Goal: Task Accomplishment & Management: Use online tool/utility

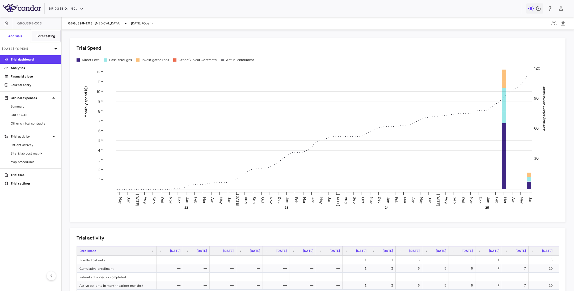
click at [45, 36] on h6 "Forecasting" at bounding box center [45, 36] width 19 height 5
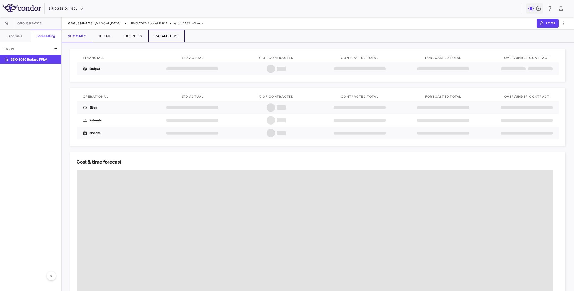
click at [154, 39] on button "Parameters" at bounding box center [166, 36] width 37 height 13
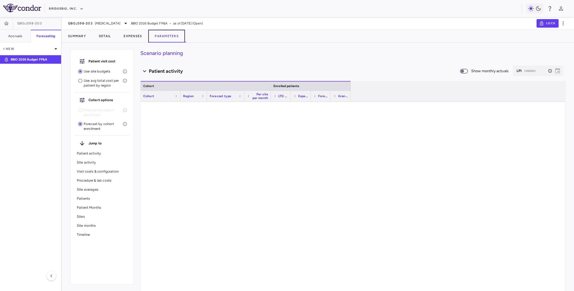
type input "********"
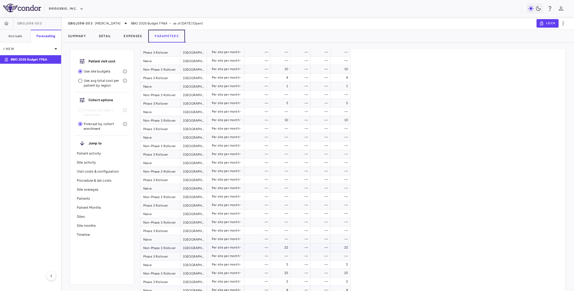
scroll to position [40, 0]
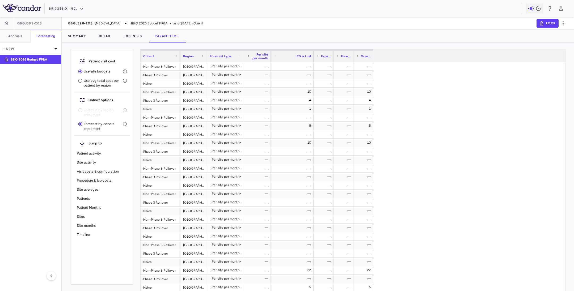
drag, startPoint x: 290, startPoint y: 55, endPoint x: 313, endPoint y: 58, distance: 23.1
click at [313, 58] on div at bounding box center [313, 56] width 2 height 11
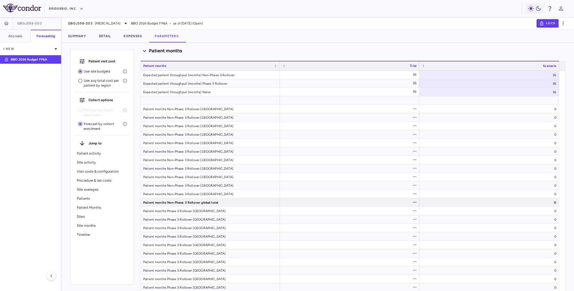
scroll to position [3294, 0]
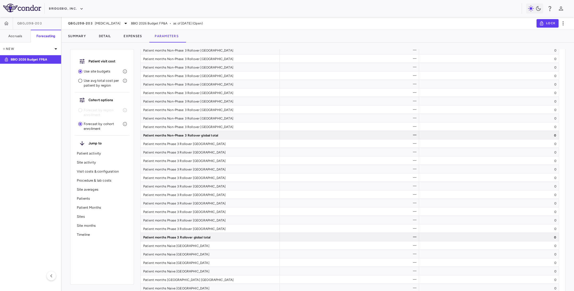
click at [60, 178] on aside "QBGJ398-203 Accruals Forecasting New BBIO 2026 Budget FP&A" at bounding box center [31, 154] width 62 height 274
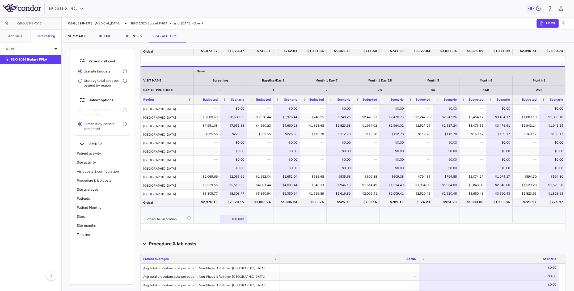
scroll to position [877, 0]
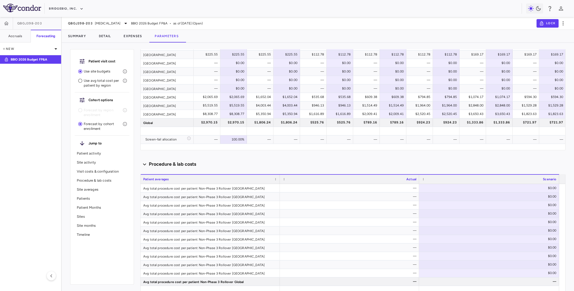
click at [43, 241] on aside "QBGJ398-203 Accruals Forecasting New BBIO 2026 Budget FP&A" at bounding box center [31, 154] width 62 height 274
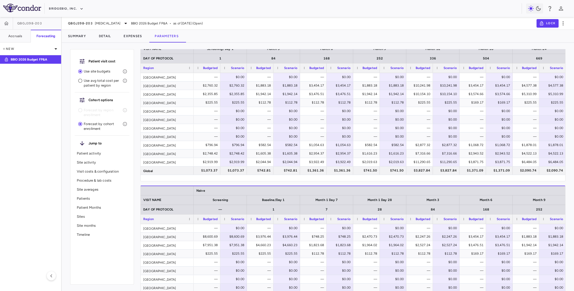
scroll to position [638, 0]
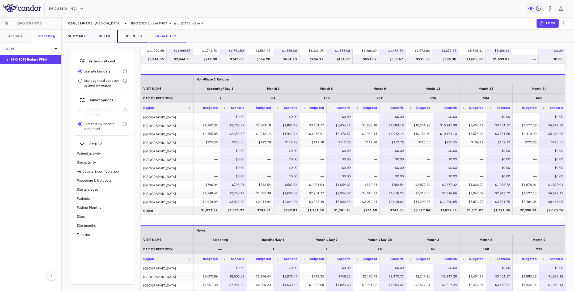
click at [140, 35] on button "Expenses" at bounding box center [132, 36] width 31 height 13
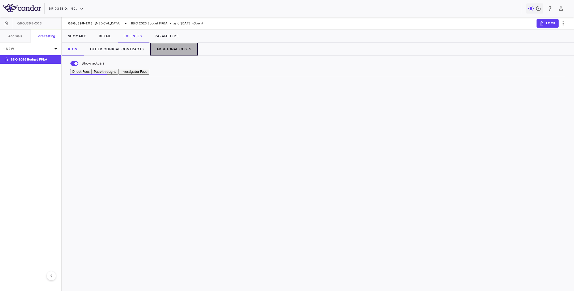
click at [174, 49] on button "Additional Costs" at bounding box center [174, 49] width 48 height 13
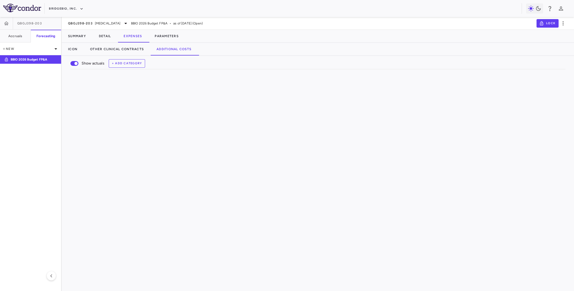
click at [306, 251] on div "Show actuals + Add Category Drag here to set row groups Drag here to set column…" at bounding box center [318, 173] width 512 height 235
click at [124, 23] on icon at bounding box center [125, 23] width 3 height 1
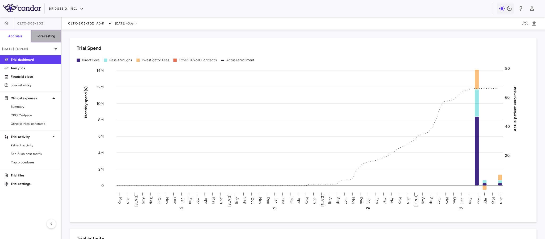
click at [45, 35] on h6 "Forecasting" at bounding box center [45, 36] width 19 height 5
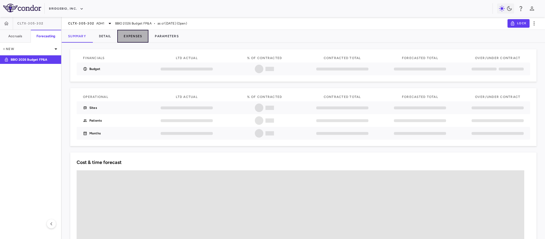
click at [131, 37] on button "Expenses" at bounding box center [132, 36] width 31 height 13
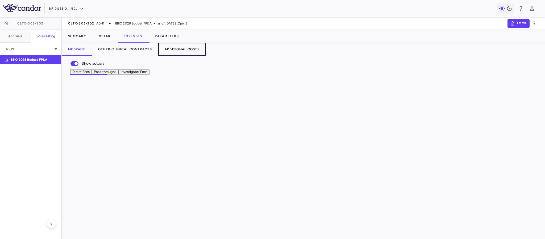
click at [179, 47] on button "Additional Costs" at bounding box center [182, 49] width 48 height 13
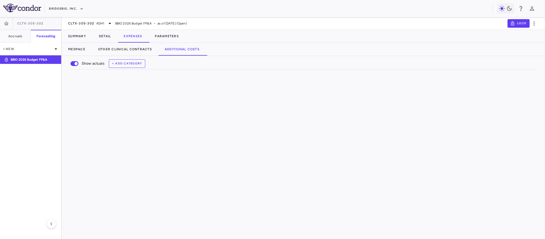
click at [90, 89] on div at bounding box center [308, 88] width 455 height 0
click at [305, 187] on span "Export" at bounding box center [320, 182] width 45 height 7
click at [373, 189] on span "CSV Export" at bounding box center [377, 184] width 25 height 7
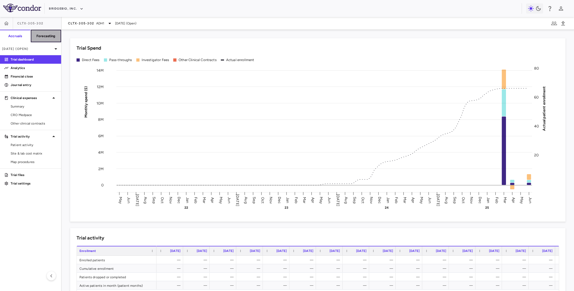
click at [48, 36] on h6 "Forecasting" at bounding box center [45, 36] width 19 height 5
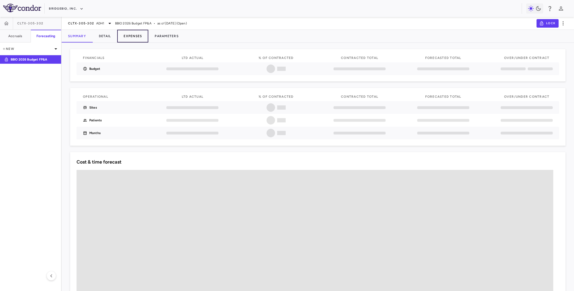
click at [133, 37] on button "Expenses" at bounding box center [132, 36] width 31 height 13
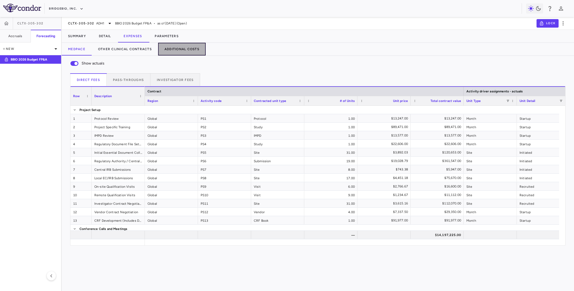
click at [183, 49] on button "Additional Costs" at bounding box center [182, 49] width 48 height 13
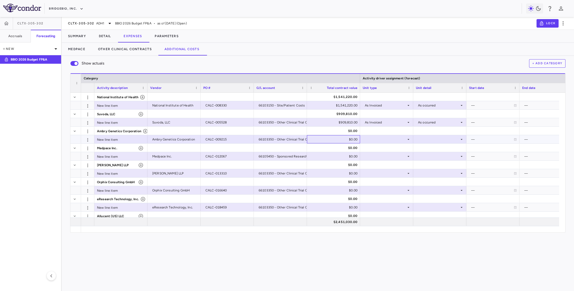
click at [340, 140] on div "$0.00" at bounding box center [335, 139] width 46 height 9
drag, startPoint x: 337, startPoint y: 140, endPoint x: 360, endPoint y: 141, distance: 22.9
click at [360, 141] on input "*" at bounding box center [337, 140] width 45 height 9
type input "******"
click at [332, 157] on div "$0.00" at bounding box center [335, 156] width 46 height 9
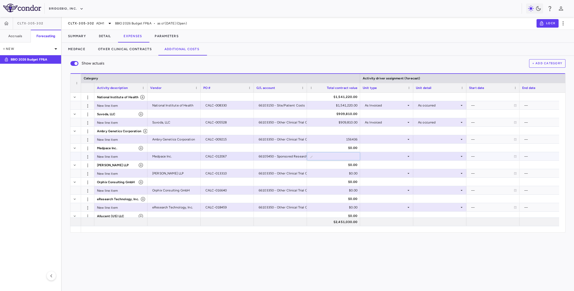
drag, startPoint x: 332, startPoint y: 157, endPoint x: 357, endPoint y: 159, distance: 24.8
click at [357, 159] on input "*" at bounding box center [337, 157] width 45 height 9
type input "******"
click at [333, 171] on div "$0.00" at bounding box center [335, 173] width 46 height 9
drag, startPoint x: 333, startPoint y: 171, endPoint x: 356, endPoint y: 176, distance: 22.9
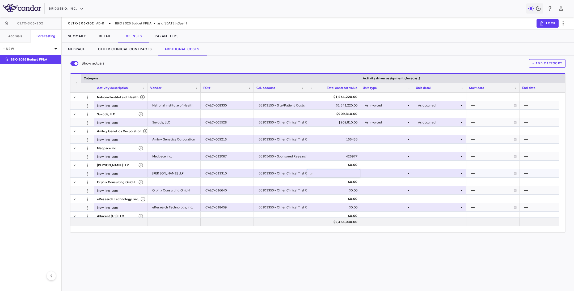
click at [356, 176] on input "*" at bounding box center [337, 174] width 45 height 9
type input "******"
click at [322, 190] on div "$0.00" at bounding box center [335, 190] width 46 height 9
drag, startPoint x: 326, startPoint y: 193, endPoint x: 353, endPoint y: 194, distance: 27.4
click at [353, 194] on input "*" at bounding box center [337, 191] width 45 height 9
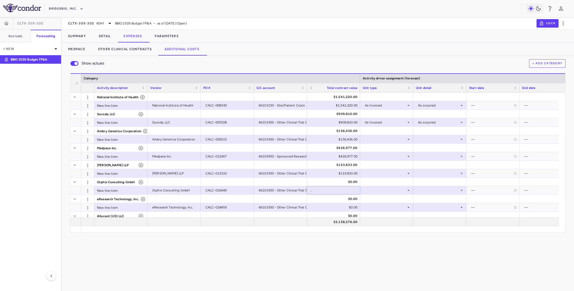
type input "*********"
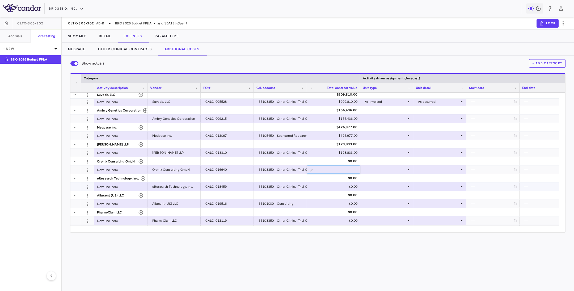
scroll to position [28, 0]
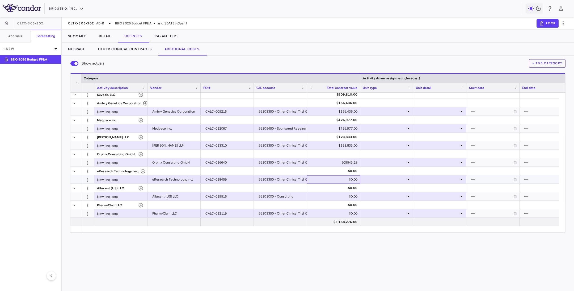
click at [332, 179] on div "$0.00" at bounding box center [335, 179] width 46 height 9
drag, startPoint x: 332, startPoint y: 179, endPoint x: 356, endPoint y: 181, distance: 24.0
click at [356, 181] on input "*" at bounding box center [337, 180] width 45 height 9
type input "*********"
click at [327, 215] on div "$0.00" at bounding box center [335, 213] width 46 height 9
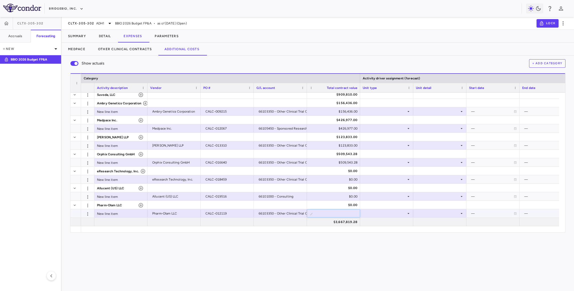
drag, startPoint x: 327, startPoint y: 215, endPoint x: 354, endPoint y: 215, distance: 27.1
click at [354, 215] on input "*" at bounding box center [337, 214] width 45 height 9
type input "*****"
click at [349, 235] on div "Show actuals + Add Category Drag here to set row groups Drag here to set column…" at bounding box center [318, 173] width 512 height 235
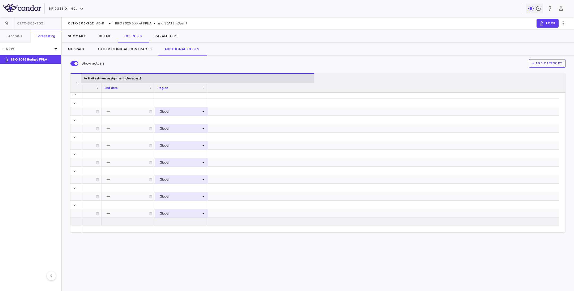
scroll to position [0, 0]
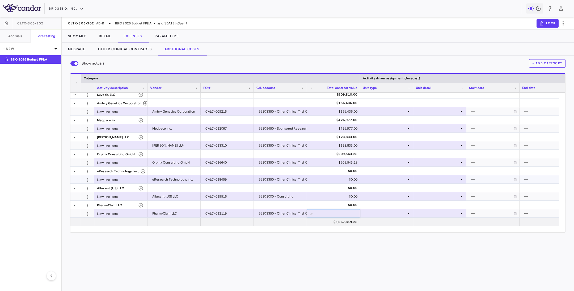
click at [332, 180] on div "$0.00" at bounding box center [335, 179] width 46 height 9
click at [325, 238] on div "Show actuals + Add Category Drag here to set row groups Drag here to set column…" at bounding box center [318, 173] width 512 height 235
click at [334, 182] on input "*" at bounding box center [337, 180] width 45 height 9
paste input "*********"
type input "**********"
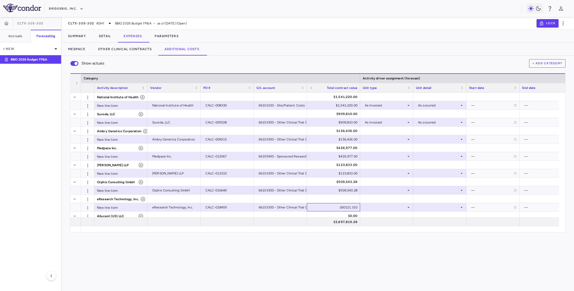
scroll to position [28, 0]
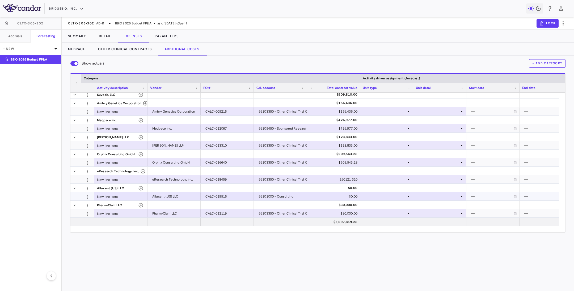
click at [325, 199] on div "$0.00" at bounding box center [335, 196] width 46 height 9
click at [326, 179] on div "260121.310" at bounding box center [335, 179] width 46 height 9
type input "*********"
click at [323, 238] on div "Show actuals + Add Category Drag here to set row groups Drag here to set column…" at bounding box center [318, 173] width 512 height 235
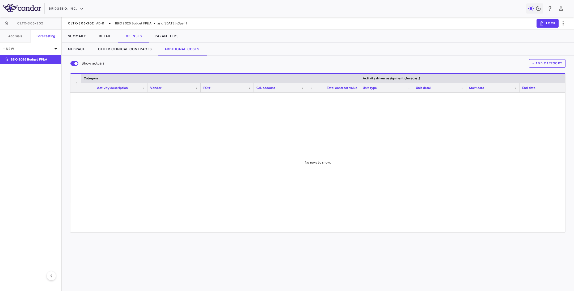
drag, startPoint x: 68, startPoint y: 24, endPoint x: 63, endPoint y: 24, distance: 4.8
click at [63, 24] on div "CLTX-305-302 ADH1 BBIO 2026 Budget FP&A • as of Jun 2025 (Open) Lock" at bounding box center [318, 23] width 512 height 13
drag, startPoint x: 63, startPoint y: 24, endPoint x: 104, endPoint y: 26, distance: 40.7
click at [104, 26] on div "CLTX-305-302 ADH1 BBIO 2026 Budget FP&A • as of Jun 2025 (Open) Lock" at bounding box center [318, 23] width 512 height 13
copy div "CLTX-305-302 ADH1"
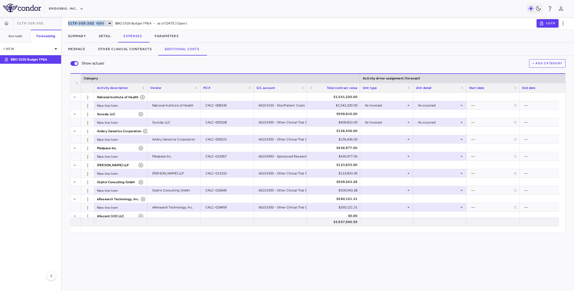
click at [96, 22] on span "ADH1" at bounding box center [100, 23] width 8 height 5
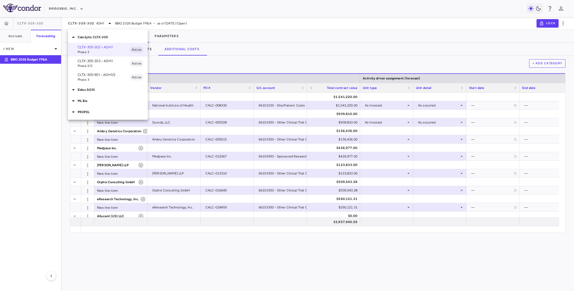
click at [96, 62] on p "CLTX-305-303 • ADH1" at bounding box center [104, 61] width 52 height 5
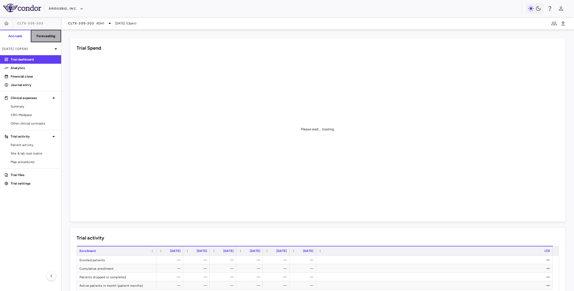
click at [43, 34] on h6 "Forecasting" at bounding box center [45, 36] width 19 height 5
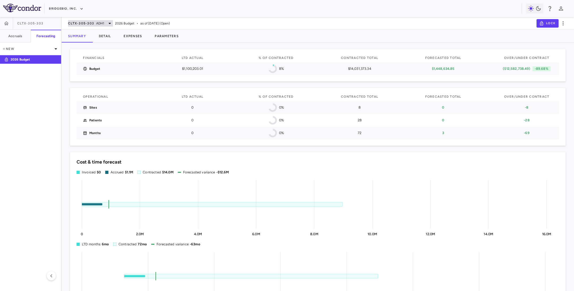
click at [80, 25] on span "CLTX-305-303" at bounding box center [81, 23] width 26 height 4
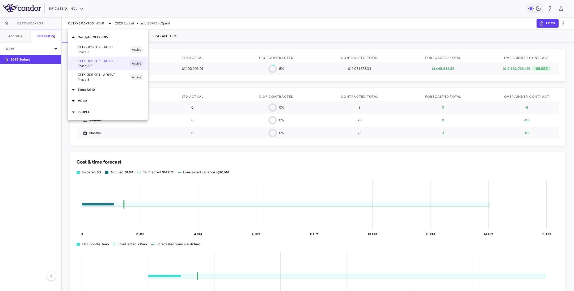
click at [91, 50] on span "Phase 3" at bounding box center [104, 52] width 52 height 5
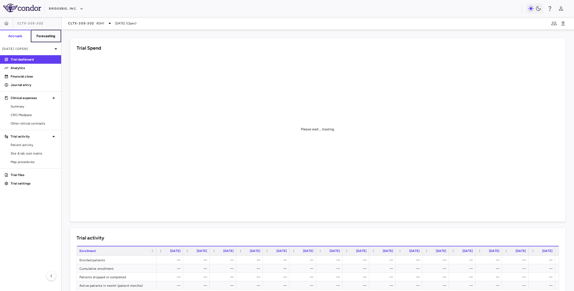
click at [49, 37] on h6 "Forecasting" at bounding box center [45, 36] width 19 height 5
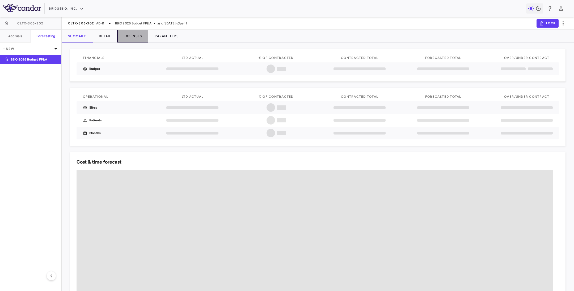
click at [145, 37] on button "Expenses" at bounding box center [132, 36] width 31 height 13
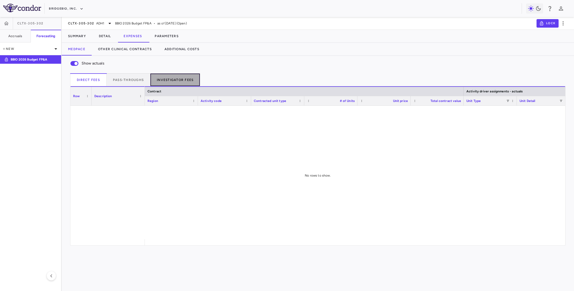
click at [171, 80] on button "Investigator Fees" at bounding box center [175, 79] width 50 height 13
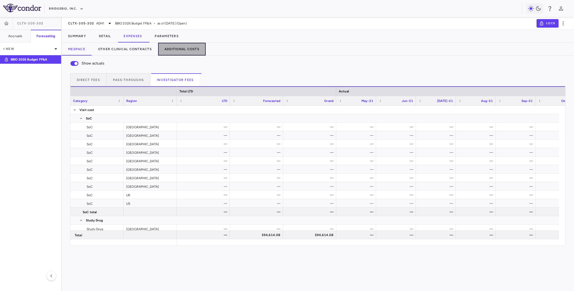
click at [174, 55] on button "Additional Costs" at bounding box center [182, 49] width 48 height 13
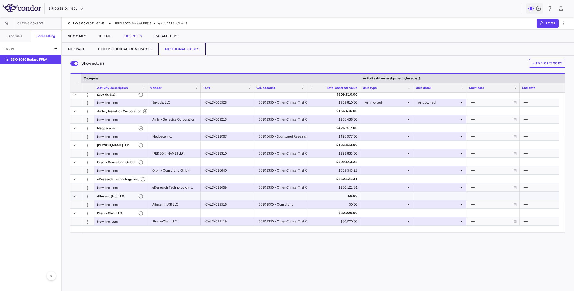
scroll to position [28, 0]
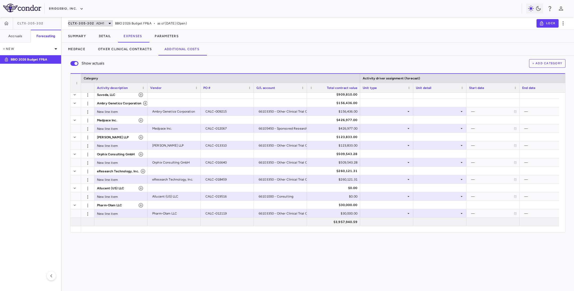
click at [100, 22] on span "ADH1" at bounding box center [100, 23] width 8 height 5
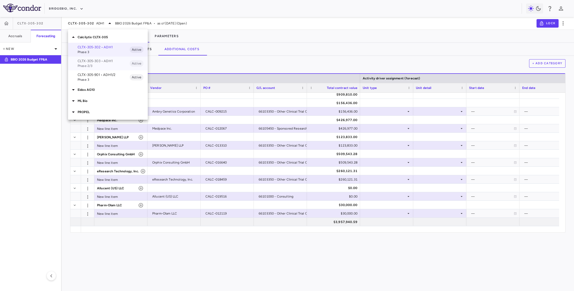
click at [103, 63] on p "CLTX-305-303 • ADH1" at bounding box center [104, 61] width 52 height 5
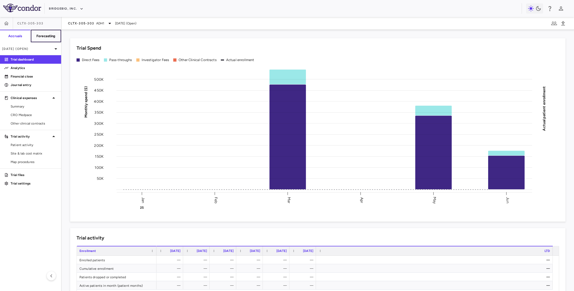
click at [45, 36] on h6 "Forecasting" at bounding box center [45, 36] width 19 height 5
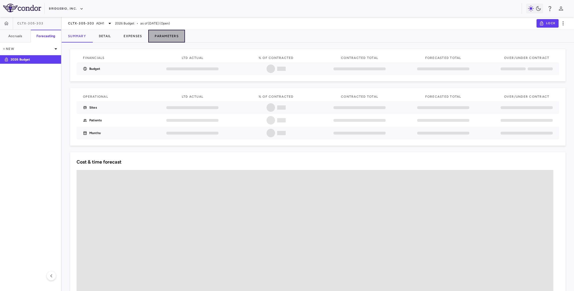
click at [159, 36] on button "Parameters" at bounding box center [166, 36] width 37 height 13
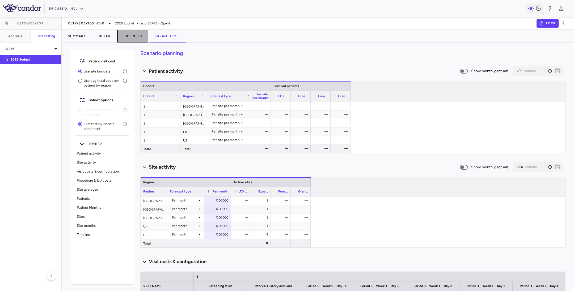
click at [132, 35] on button "Expenses" at bounding box center [132, 36] width 31 height 13
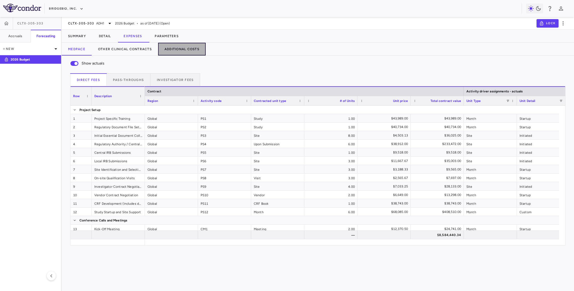
click at [174, 50] on button "Additional Costs" at bounding box center [182, 49] width 48 height 13
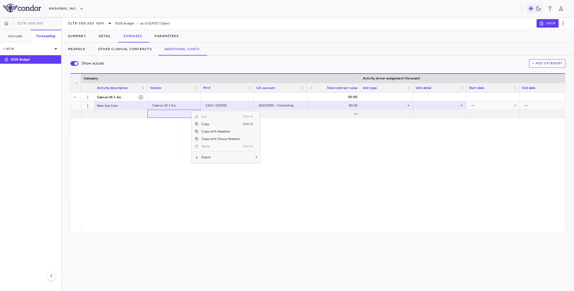
click at [214, 157] on span "Export" at bounding box center [220, 157] width 45 height 7
click at [279, 161] on span "CSV Export" at bounding box center [277, 158] width 25 height 7
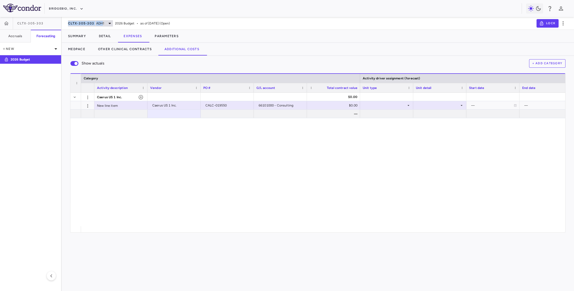
drag, startPoint x: 67, startPoint y: 25, endPoint x: 102, endPoint y: 26, distance: 35.1
click at [102, 23] on div "CLTX-305-303 ADH1 2026 Budget • as of Jun 2025 (Open) Lock" at bounding box center [318, 23] width 512 height 13
copy div "CLTX-305-303 ADH"
drag, startPoint x: 357, startPoint y: 180, endPoint x: 348, endPoint y: 176, distance: 10.1
click at [356, 180] on div "Caerus US 1 Inc. $0.00 New line item Caerus US 1 Inc. CALC-019550 66101000 - Co…" at bounding box center [323, 160] width 484 height 134
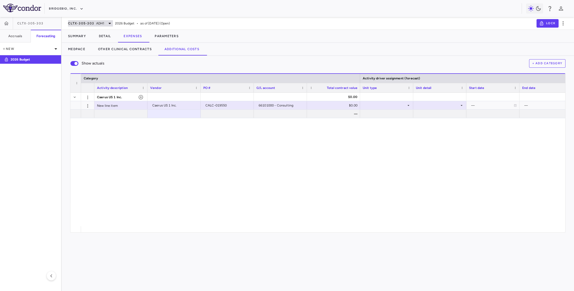
click at [105, 22] on div "CLTX-305-303 ADH1" at bounding box center [90, 23] width 45 height 6
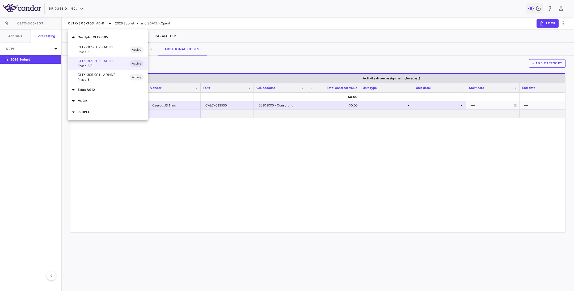
click at [105, 78] on span "Phase 3" at bounding box center [104, 79] width 52 height 5
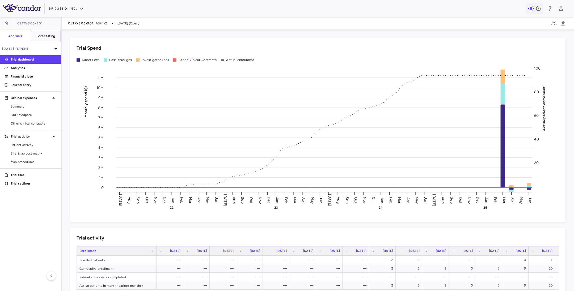
click at [40, 33] on button "Forecasting" at bounding box center [46, 36] width 31 height 13
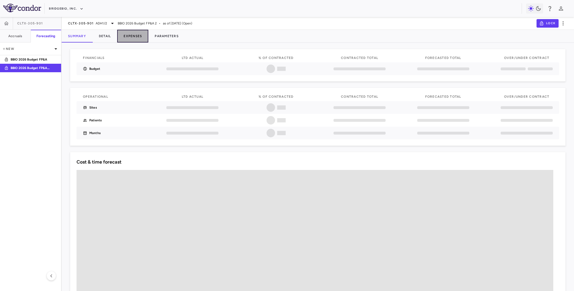
click at [138, 32] on button "Expenses" at bounding box center [132, 36] width 31 height 13
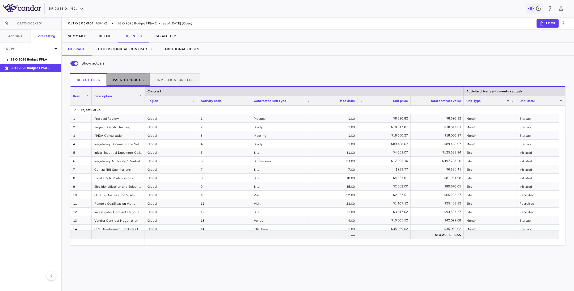
click at [129, 81] on button "Pass-throughs" at bounding box center [129, 79] width 44 height 13
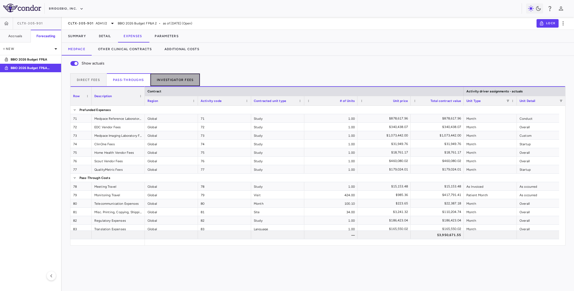
click at [167, 80] on button "Investigator Fees" at bounding box center [175, 79] width 50 height 13
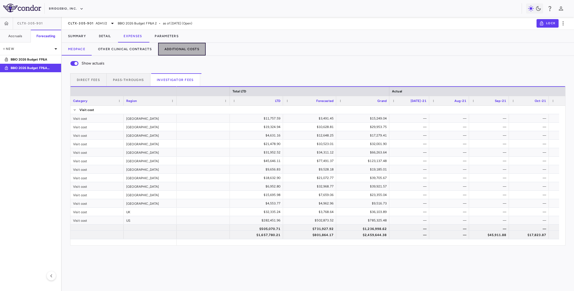
click at [180, 50] on button "Additional Costs" at bounding box center [182, 49] width 48 height 13
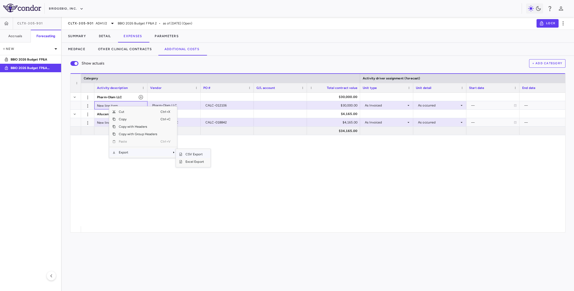
click at [192, 157] on span "CSV Export" at bounding box center [194, 154] width 25 height 7
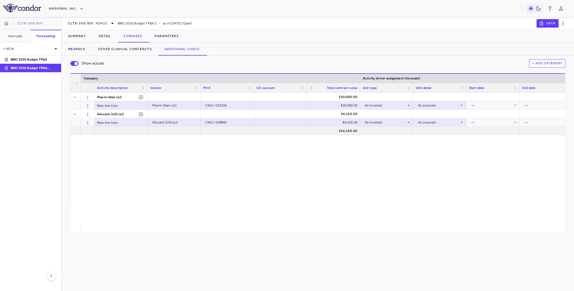
drag, startPoint x: 328, startPoint y: 189, endPoint x: 297, endPoint y: 173, distance: 35.4
click at [328, 189] on div "Pharm-Olam LLC $30,000.00 New line item Pharm-Olam LLC CALC-012106 $30,000.00 A…" at bounding box center [323, 160] width 484 height 134
drag, startPoint x: 67, startPoint y: 22, endPoint x: 108, endPoint y: 22, distance: 41.5
click at [108, 22] on div "CLTX-305-901 ADH1/2 BBIO 2026 Budget FP&A 2 • as of Jun 2025 (Open) Lock" at bounding box center [318, 23] width 512 height 13
copy div "CLTX-305-901 ADH1/2"
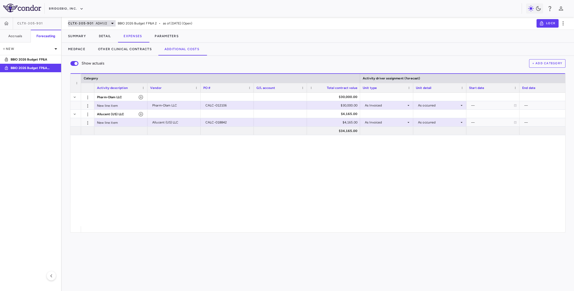
click at [108, 24] on div "CLTX-305-901 ADH1/2" at bounding box center [92, 23] width 48 height 6
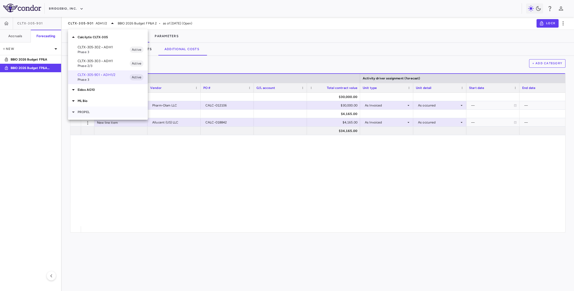
click at [73, 112] on icon at bounding box center [73, 112] width 3 height 1
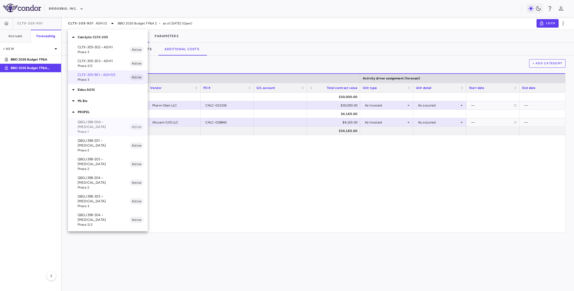
click at [79, 128] on p "QBGJ398-004 • [MEDICAL_DATA]" at bounding box center [104, 125] width 52 height 10
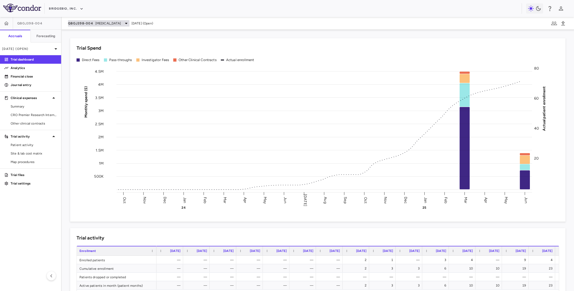
click at [106, 22] on span "[MEDICAL_DATA]" at bounding box center [108, 23] width 26 height 5
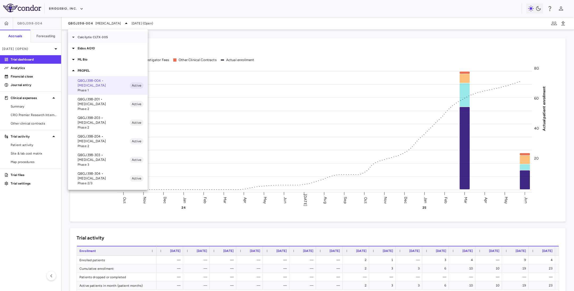
drag, startPoint x: 86, startPoint y: 39, endPoint x: 114, endPoint y: 36, distance: 28.1
click at [116, 38] on p "Calcilytix CLTX-305" at bounding box center [113, 37] width 70 height 5
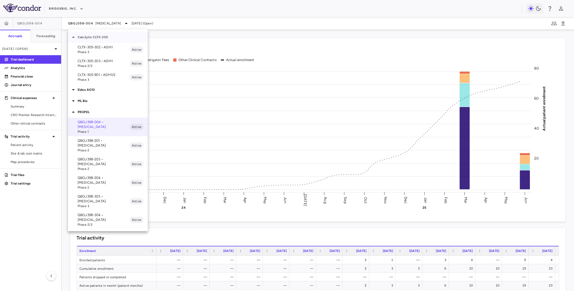
drag, startPoint x: 112, startPoint y: 38, endPoint x: 80, endPoint y: 37, distance: 32.2
click at [78, 37] on p "Calcilytix CLTX-305" at bounding box center [113, 37] width 70 height 5
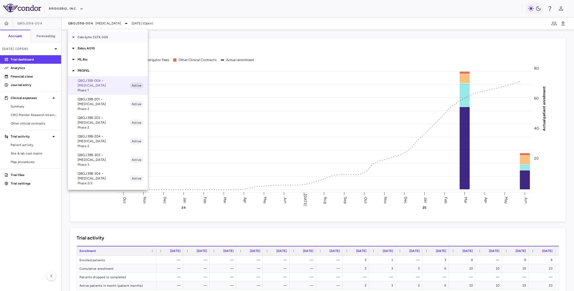
drag, startPoint x: 78, startPoint y: 38, endPoint x: 109, endPoint y: 39, distance: 31.6
click at [109, 39] on p "Calcilytix CLTX-305" at bounding box center [113, 37] width 70 height 5
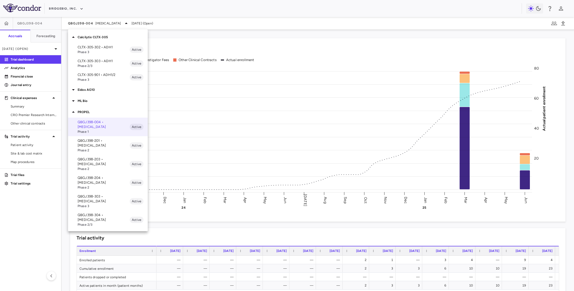
click at [85, 128] on p "QBGJ398-004 • [MEDICAL_DATA]" at bounding box center [104, 125] width 52 height 10
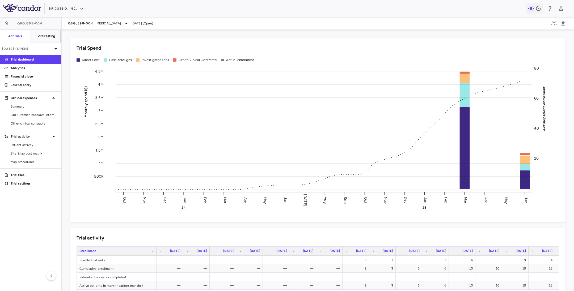
click at [49, 35] on h6 "Forecasting" at bounding box center [45, 36] width 19 height 5
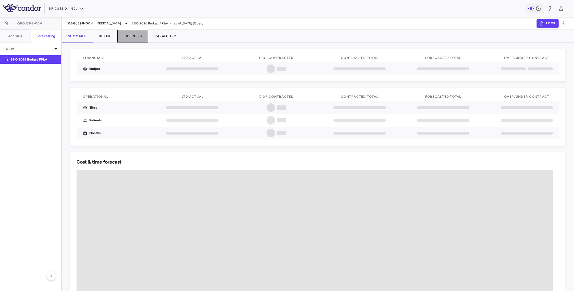
click at [132, 35] on button "Expenses" at bounding box center [132, 36] width 31 height 13
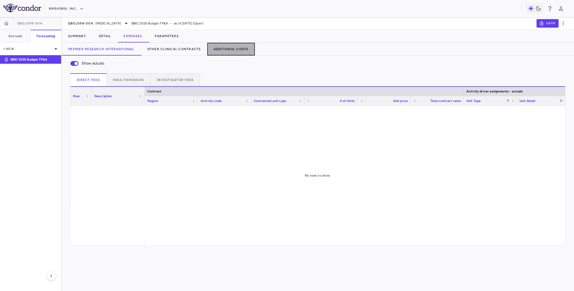
click at [227, 51] on button "Additional Costs" at bounding box center [231, 49] width 48 height 13
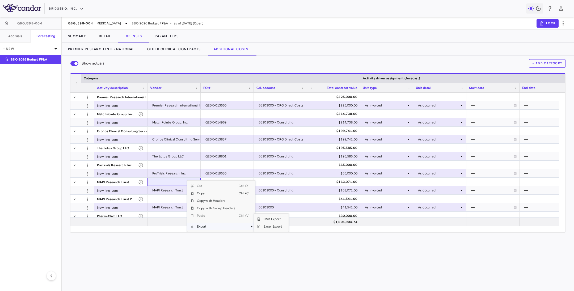
click at [200, 230] on span "Export" at bounding box center [216, 226] width 45 height 7
click at [270, 217] on span "CSV Export" at bounding box center [272, 219] width 25 height 7
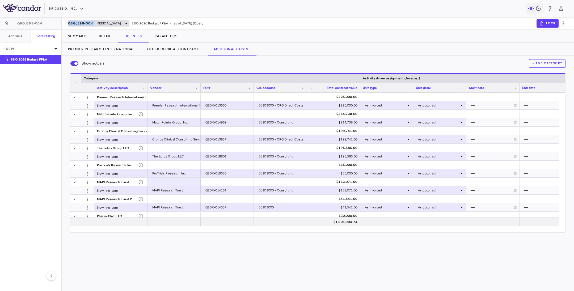
drag, startPoint x: 66, startPoint y: 23, endPoint x: 96, endPoint y: 26, distance: 30.1
click at [96, 26] on div "QBGJ398-004 Hypochondroplasia BBIO 2026 Budget FP&A • as of Jun 2025 (Open) Lock" at bounding box center [318, 23] width 512 height 13
copy span "QBGJ398-004"
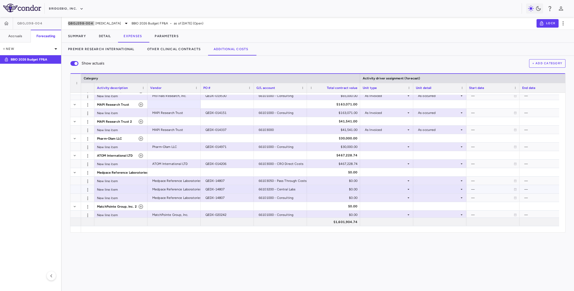
scroll to position [80, 0]
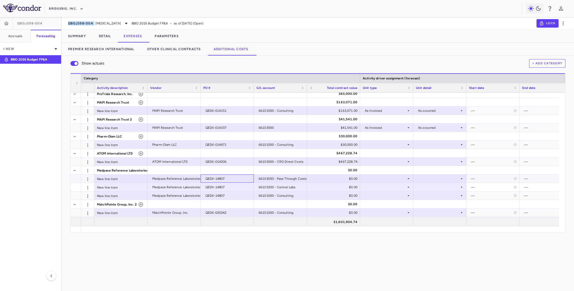
click at [217, 179] on div "QEDX-14807" at bounding box center [228, 179] width 46 height 9
click at [239, 178] on input "**********" at bounding box center [231, 179] width 45 height 9
type input "**********"
click at [215, 189] on div "QEDX-14807" at bounding box center [228, 187] width 46 height 9
click at [239, 188] on input "**********" at bounding box center [231, 187] width 45 height 9
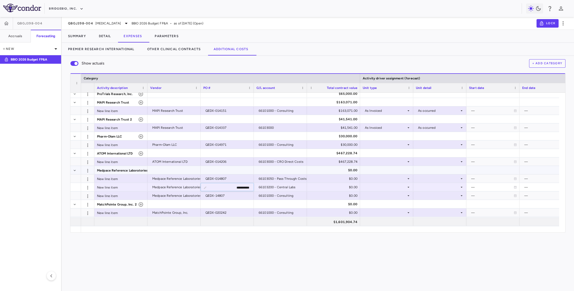
type input "**********"
click at [223, 193] on div "QEDX-14807" at bounding box center [228, 196] width 46 height 9
click at [239, 197] on input "**********" at bounding box center [231, 196] width 45 height 9
type input "**********"
click at [239, 269] on div "Show actuals + Add Category Drag here to set row groups Drag here to set column…" at bounding box center [318, 173] width 512 height 235
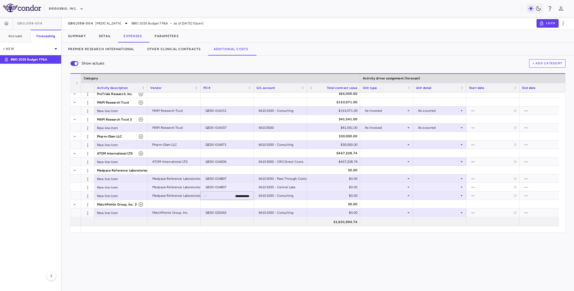
click at [251, 255] on div "Show actuals + Add Category Drag here to set row groups Drag here to set column…" at bounding box center [318, 173] width 512 height 235
click at [334, 179] on div "114912.75" at bounding box center [335, 179] width 46 height 9
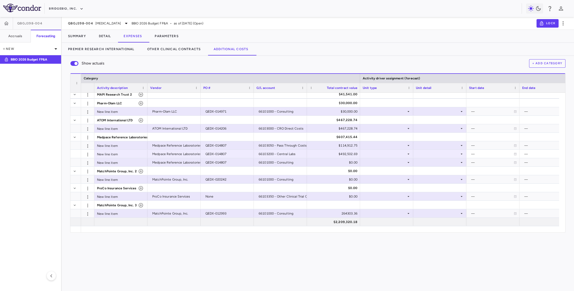
click at [319, 238] on div "Show actuals + Add Category Drag here to set row groups Drag here to set column…" at bounding box center [318, 173] width 512 height 235
click at [114, 22] on span "[MEDICAL_DATA]" at bounding box center [108, 23] width 26 height 5
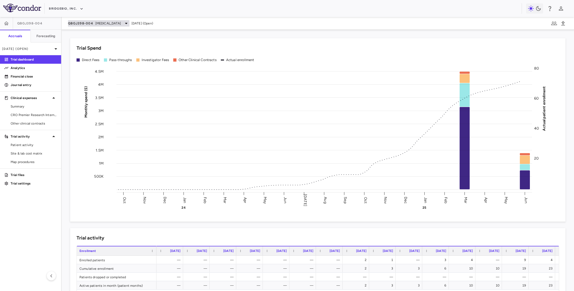
click at [84, 22] on span "QBGJ398-004" at bounding box center [80, 23] width 25 height 4
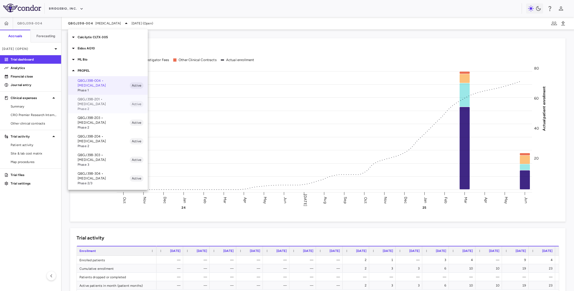
click at [86, 100] on p "QBGJ398-201 • [MEDICAL_DATA]" at bounding box center [104, 102] width 52 height 10
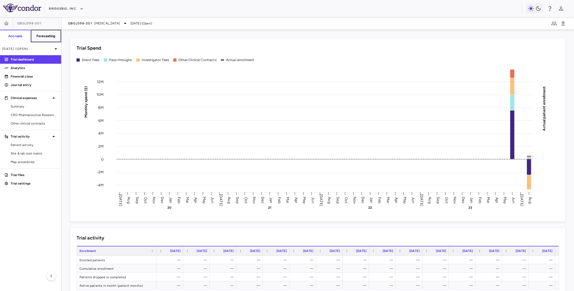
click at [44, 35] on h6 "Forecasting" at bounding box center [45, 36] width 19 height 5
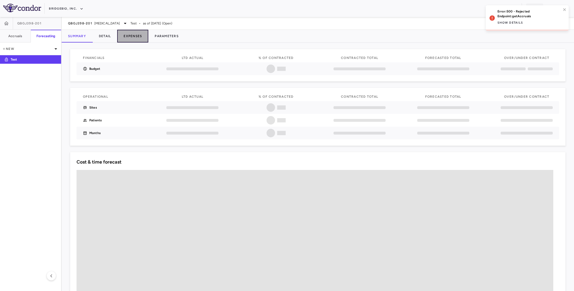
click at [135, 34] on button "Expenses" at bounding box center [132, 36] width 31 height 13
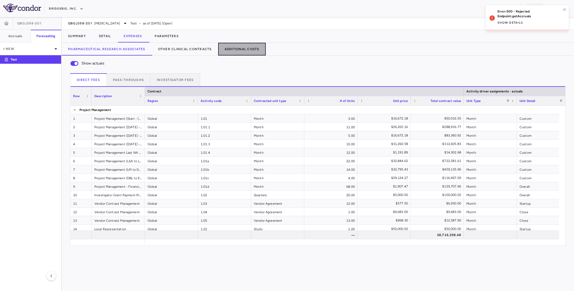
click at [233, 51] on button "Additional Costs" at bounding box center [242, 49] width 48 height 13
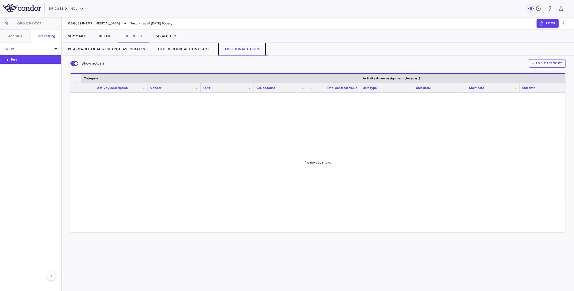
drag, startPoint x: 245, startPoint y: 50, endPoint x: 239, endPoint y: 50, distance: 5.3
click at [245, 50] on button "Additional Costs" at bounding box center [242, 49] width 48 height 13
click at [140, 164] on div at bounding box center [323, 160] width 484 height 134
click at [240, 50] on button "Additional Costs" at bounding box center [242, 49] width 48 height 13
click at [81, 23] on span "QBGJ398-201" at bounding box center [80, 23] width 24 height 4
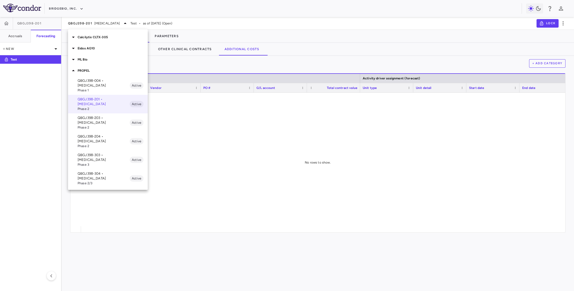
click at [101, 116] on p "QBGJ398-203 • [MEDICAL_DATA]" at bounding box center [104, 121] width 52 height 10
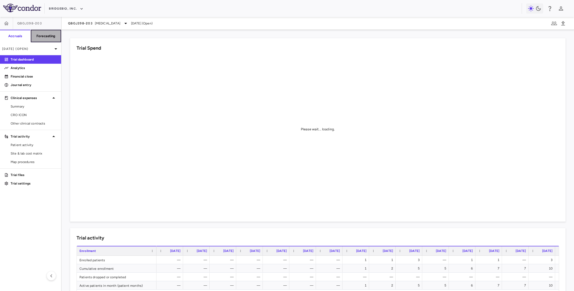
click at [42, 34] on h6 "Forecasting" at bounding box center [45, 36] width 19 height 5
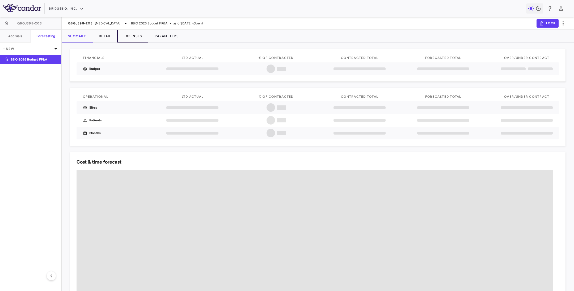
click at [137, 37] on button "Expenses" at bounding box center [132, 36] width 31 height 13
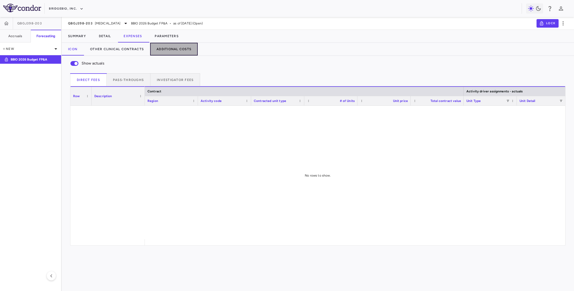
click at [168, 52] on button "Additional Costs" at bounding box center [174, 49] width 48 height 13
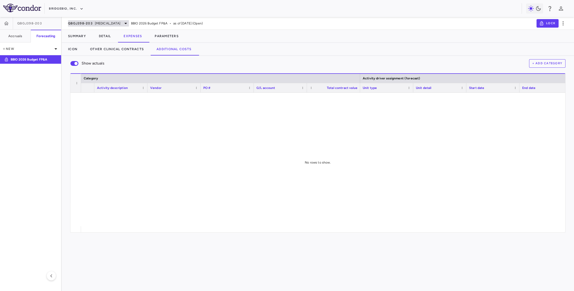
click at [88, 24] on span "QBGJ398-203" at bounding box center [80, 23] width 25 height 4
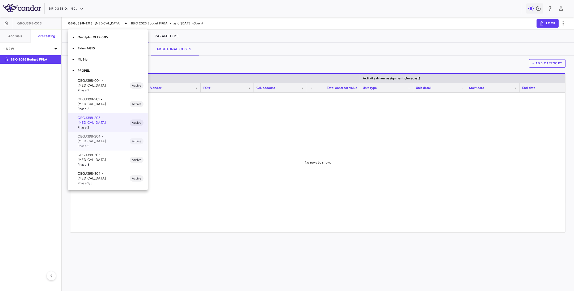
click at [100, 144] on span "Phase 2" at bounding box center [104, 146] width 52 height 5
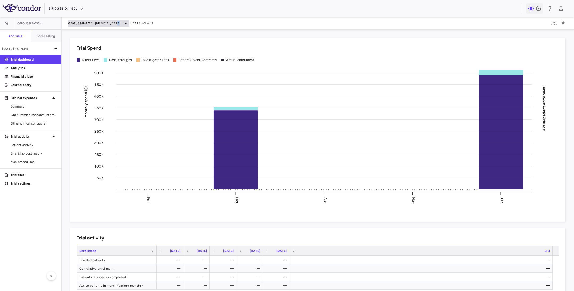
click at [116, 23] on span "[MEDICAL_DATA]" at bounding box center [108, 23] width 26 height 5
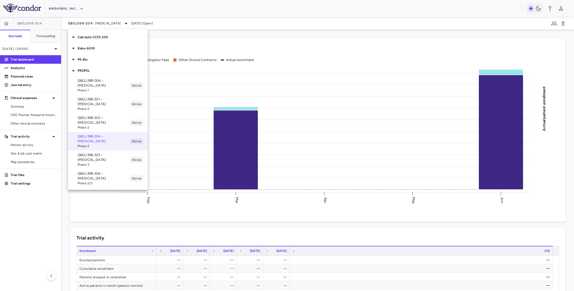
click at [59, 47] on div at bounding box center [287, 145] width 574 height 291
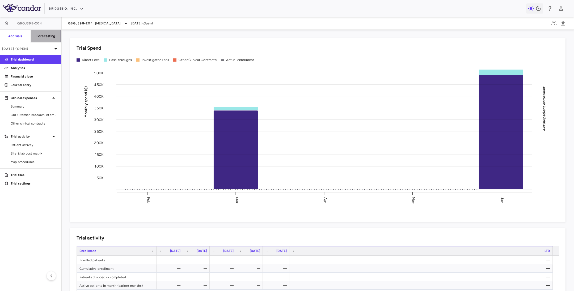
click at [49, 38] on h6 "Forecasting" at bounding box center [45, 36] width 19 height 5
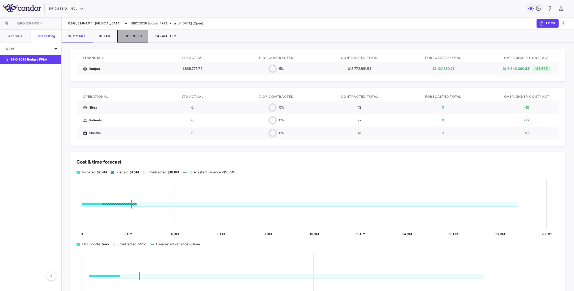
click at [132, 38] on button "Expenses" at bounding box center [132, 36] width 31 height 13
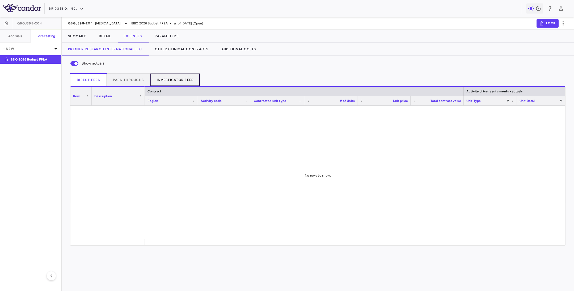
click at [174, 82] on button "Investigator Fees" at bounding box center [175, 79] width 50 height 13
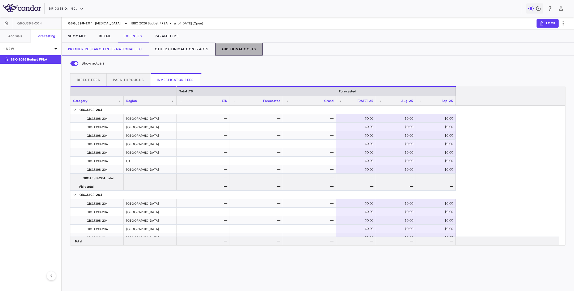
click at [241, 50] on button "Additional Costs" at bounding box center [239, 49] width 48 height 13
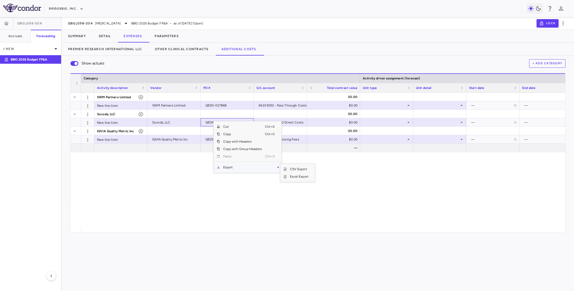
click at [226, 171] on span "Export" at bounding box center [242, 167] width 45 height 7
click at [290, 172] on span "CSV Export" at bounding box center [299, 169] width 25 height 7
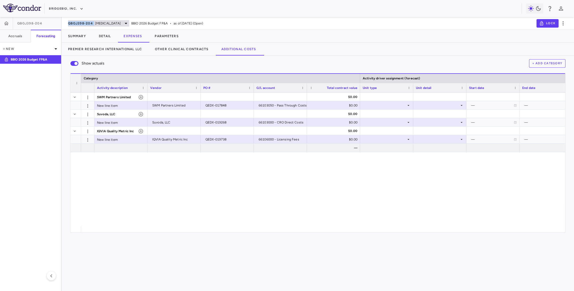
drag, startPoint x: 67, startPoint y: 22, endPoint x: 94, endPoint y: 23, distance: 27.4
click at [94, 23] on div "QBGJ398-204 Achondroplasia BBIO 2026 Budget FP&A • as of Jun 2025 (Open) Lock" at bounding box center [318, 23] width 512 height 13
copy span "QBGJ398-204"
click at [331, 176] on div "SWM Partners Limited New line item SWM Partners Limited QEDX-017848 66103050 - …" at bounding box center [323, 160] width 484 height 134
click at [93, 20] on div "QBGJ398-204 Achondroplasia" at bounding box center [98, 23] width 61 height 6
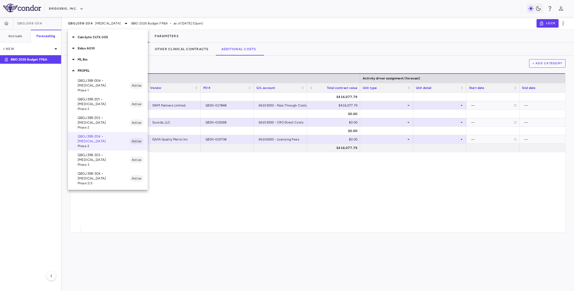
click at [84, 153] on p "QBGJ398-303 • [MEDICAL_DATA]" at bounding box center [104, 158] width 52 height 10
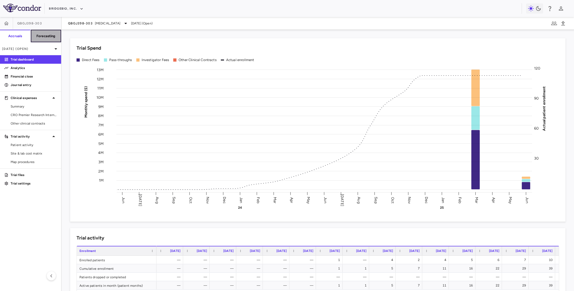
click at [44, 34] on h6 "Forecasting" at bounding box center [45, 36] width 19 height 5
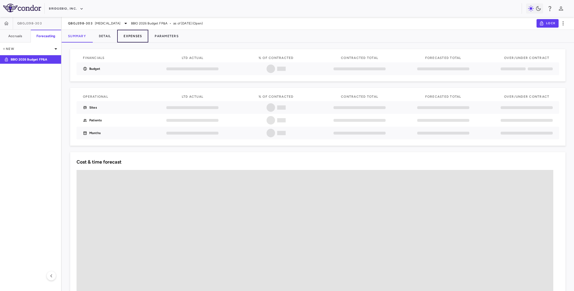
click at [132, 36] on button "Expenses" at bounding box center [132, 36] width 31 height 13
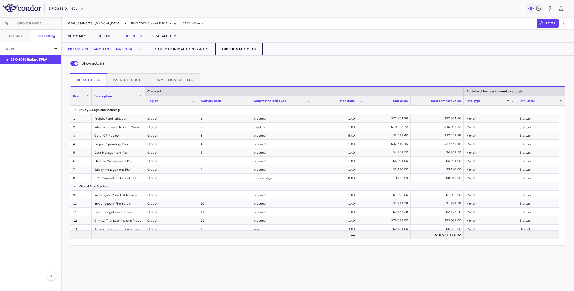
click at [228, 48] on button "Additional Costs" at bounding box center [239, 49] width 48 height 13
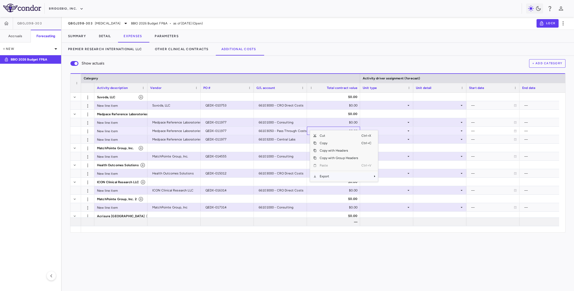
click at [318, 178] on span "Export" at bounding box center [339, 176] width 45 height 7
click at [396, 180] on span "CSV Export" at bounding box center [395, 178] width 25 height 7
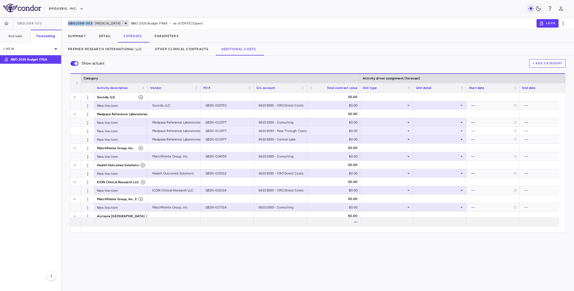
drag, startPoint x: 68, startPoint y: 24, endPoint x: 92, endPoint y: 23, distance: 24.5
click at [92, 23] on span "QBGJ398-303" at bounding box center [80, 23] width 25 height 4
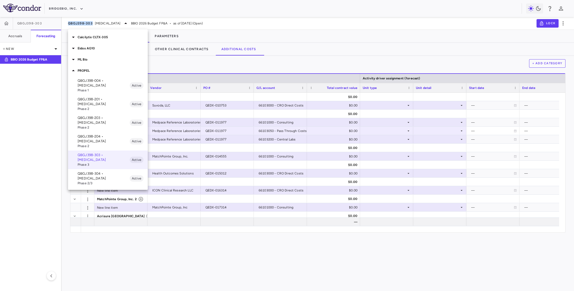
copy span "QBGJ398-303"
click at [283, 272] on div at bounding box center [287, 145] width 574 height 291
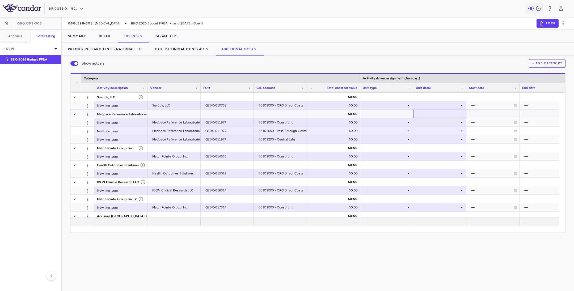
click at [429, 104] on div at bounding box center [440, 106] width 48 height 8
click at [422, 117] on div at bounding box center [287, 145] width 574 height 291
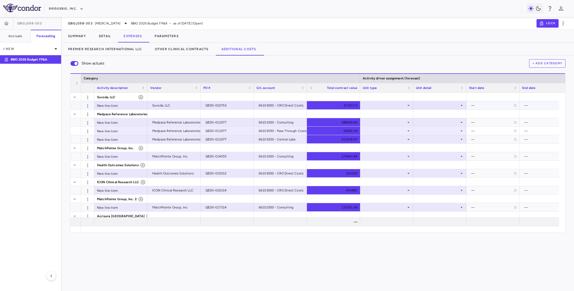
click at [319, 105] on div "311012.5" at bounding box center [335, 105] width 46 height 9
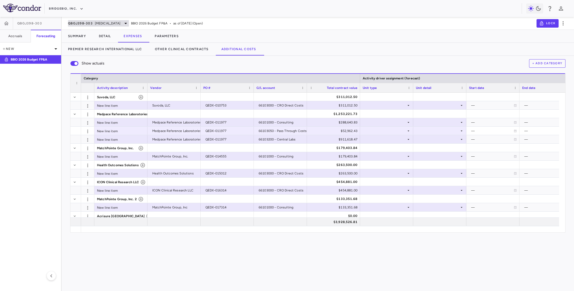
click at [90, 24] on span "QBGJ398-303" at bounding box center [80, 23] width 25 height 4
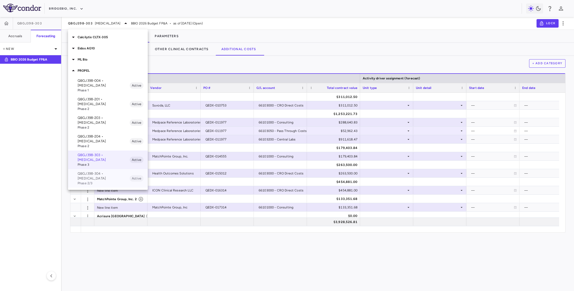
click at [93, 171] on p "QBGJ398-304 • [MEDICAL_DATA]" at bounding box center [104, 176] width 52 height 10
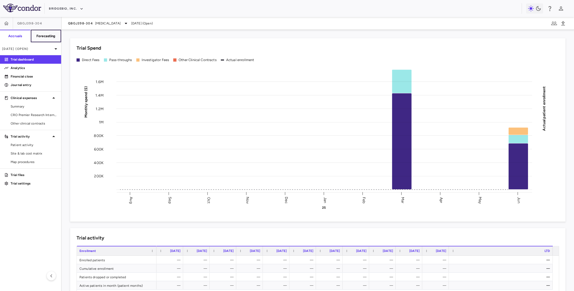
click at [49, 34] on h6 "Forecasting" at bounding box center [45, 36] width 19 height 5
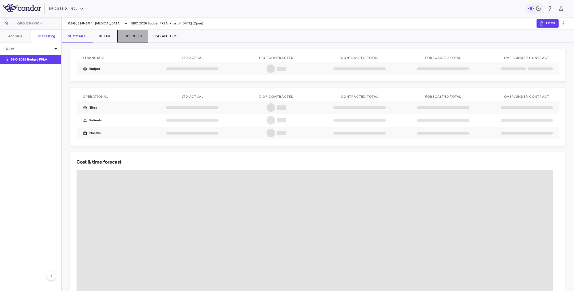
click at [134, 35] on button "Expenses" at bounding box center [132, 36] width 31 height 13
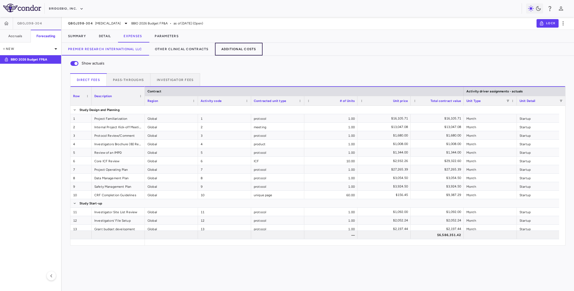
click at [226, 50] on button "Additional Costs" at bounding box center [239, 49] width 48 height 13
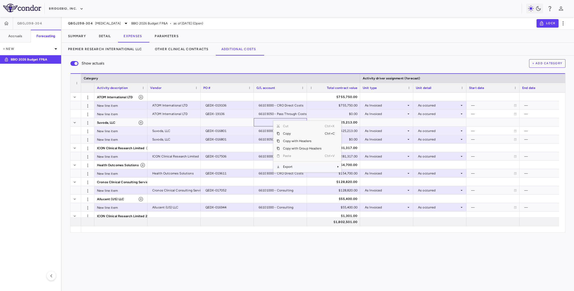
click at [289, 167] on span "Export" at bounding box center [302, 166] width 45 height 7
click at [354, 169] on span "CSV Export" at bounding box center [359, 168] width 25 height 7
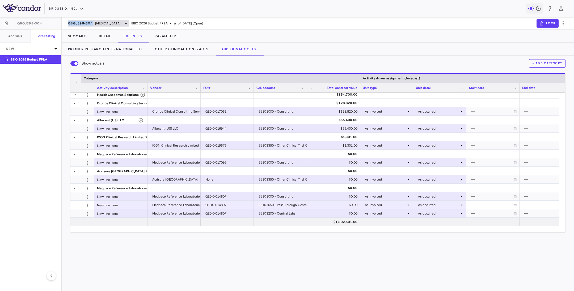
drag, startPoint x: 65, startPoint y: 22, endPoint x: 93, endPoint y: 26, distance: 28.3
click at [93, 26] on div "QBGJ398-304 Hypochondroplasia BBIO 2026 Budget FP&A • as of Jun 2025 (Open) Lock" at bounding box center [318, 23] width 512 height 13
copy span "QBGJ398-304"
drag, startPoint x: 339, startPoint y: 163, endPoint x: 336, endPoint y: 163, distance: 2.7
click at [336, 163] on div "288069.61" at bounding box center [335, 162] width 46 height 9
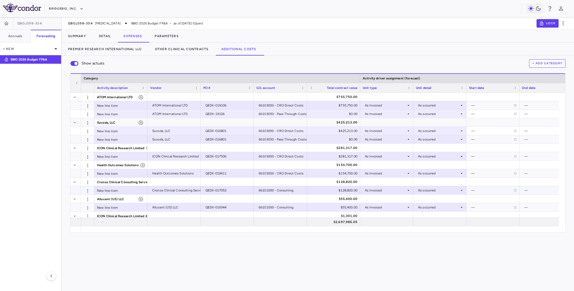
scroll to position [79, 0]
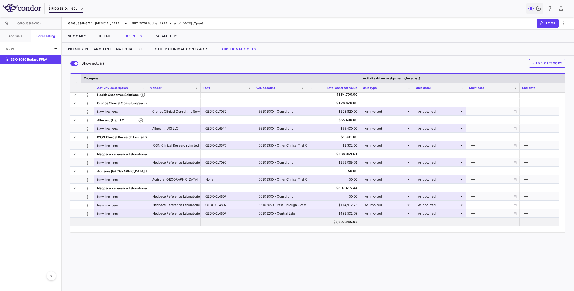
click at [78, 8] on button "BridgeBio, Inc." at bounding box center [66, 9] width 35 height 9
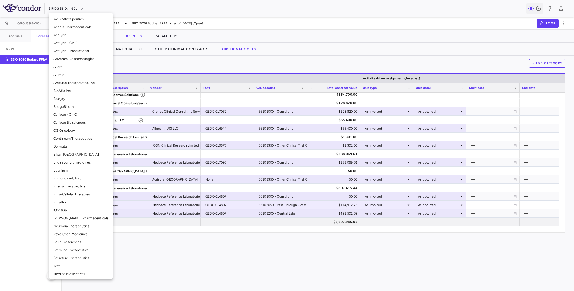
click at [292, 24] on div at bounding box center [287, 145] width 574 height 291
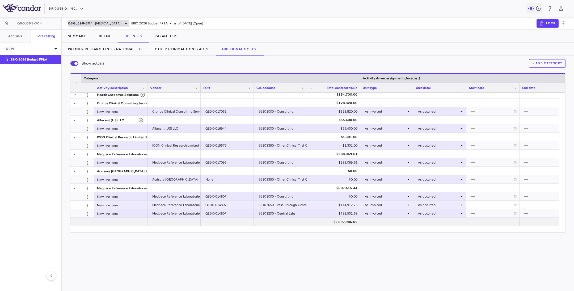
click at [81, 25] on span "QBGJ398-304" at bounding box center [80, 23] width 25 height 4
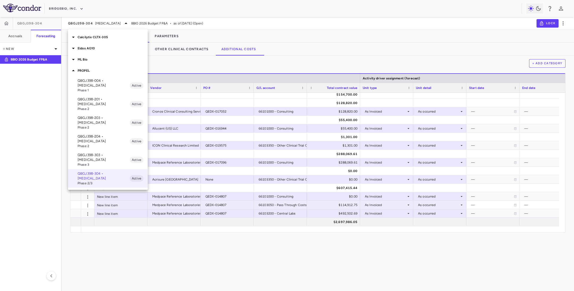
click at [94, 47] on p "Eidos AG10" at bounding box center [113, 48] width 70 height 5
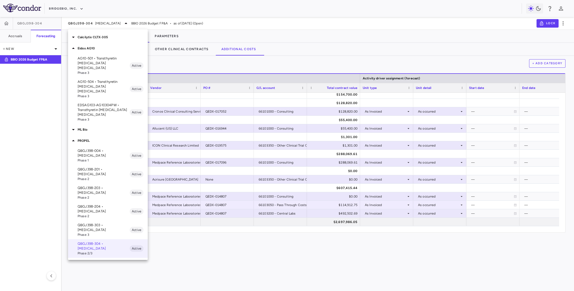
click at [105, 62] on p "AG10-501 • Transthyretin [MEDICAL_DATA] [MEDICAL_DATA]" at bounding box center [104, 63] width 52 height 14
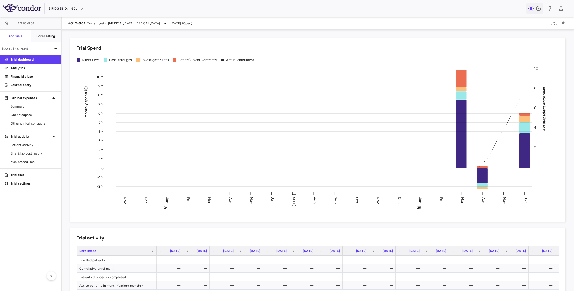
click at [41, 34] on h6 "Forecasting" at bounding box center [45, 36] width 19 height 5
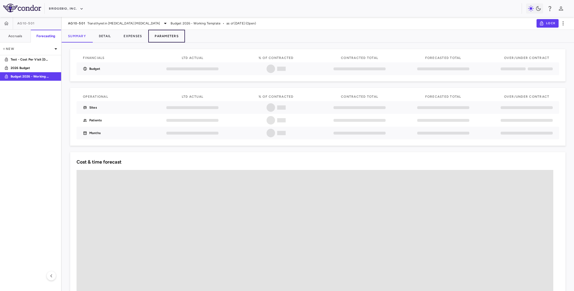
click at [162, 35] on button "Parameters" at bounding box center [166, 36] width 37 height 13
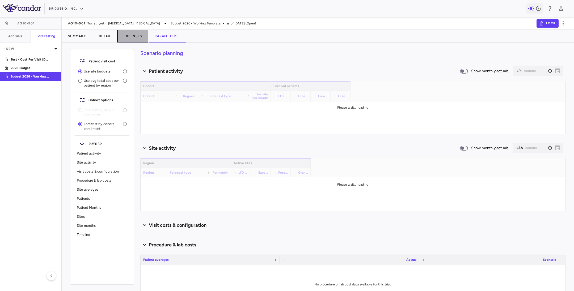
click at [133, 35] on button "Expenses" at bounding box center [132, 36] width 31 height 13
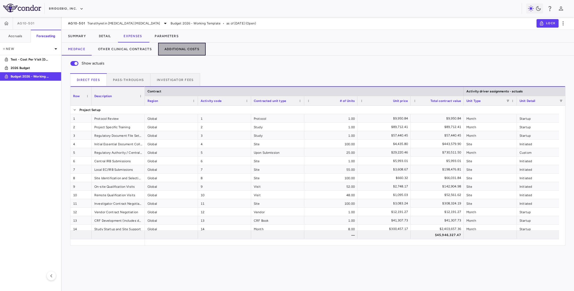
click at [174, 51] on button "Additional Costs" at bounding box center [182, 49] width 48 height 13
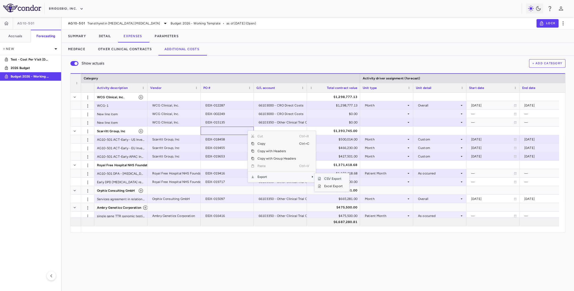
click at [331, 181] on span "CSV Export" at bounding box center [333, 178] width 25 height 7
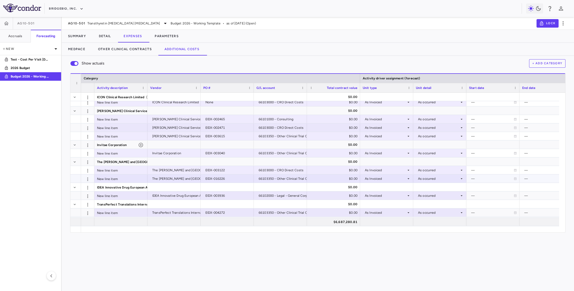
scroll to position [623, 0]
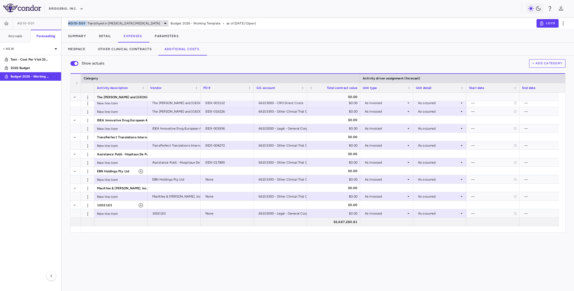
drag, startPoint x: 66, startPoint y: 24, endPoint x: 86, endPoint y: 23, distance: 20.5
click at [86, 23] on div "AG10-501 Transthyretin Amyloid Cardiomyopathy Budget 2026 - Working Template • …" at bounding box center [318, 23] width 512 height 13
copy span "AG10-501"
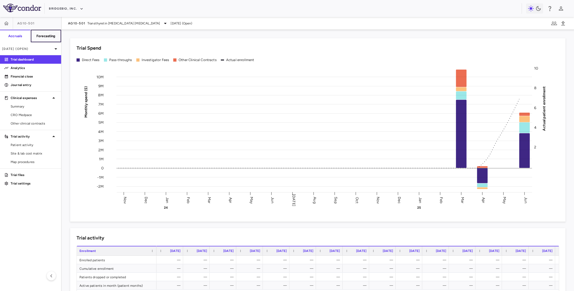
click at [44, 37] on h6 "Forecasting" at bounding box center [45, 36] width 19 height 5
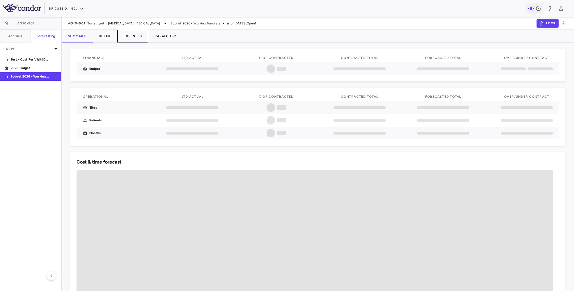
click at [131, 39] on button "Expenses" at bounding box center [132, 36] width 31 height 13
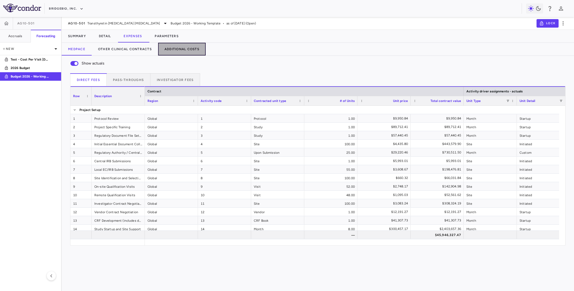
click at [175, 47] on button "Additional Costs" at bounding box center [182, 49] width 48 height 13
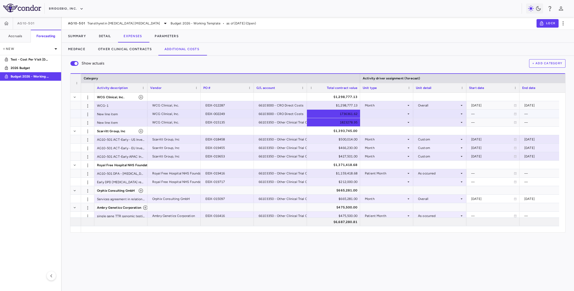
click at [333, 113] on div "1736361.62" at bounding box center [335, 114] width 46 height 9
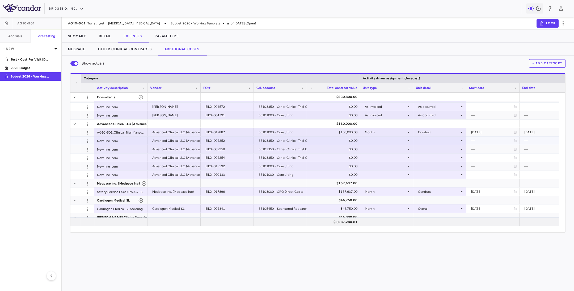
scroll to position [239, 0]
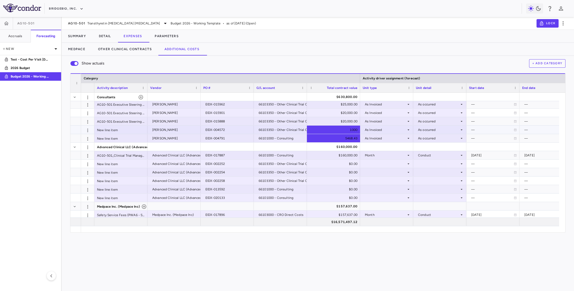
click at [334, 129] on div "1000" at bounding box center [335, 130] width 46 height 9
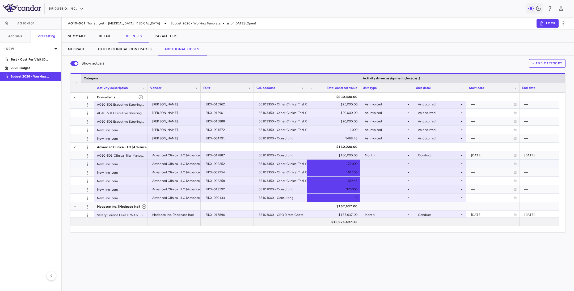
click at [333, 163] on div "172000" at bounding box center [335, 164] width 46 height 9
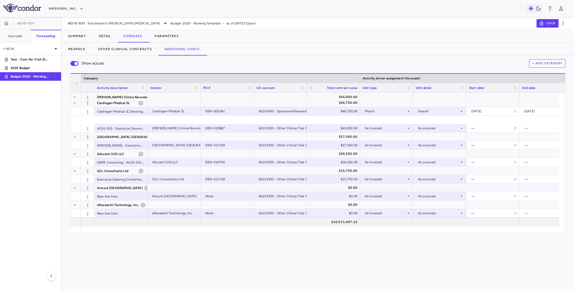
scroll to position [399, 0]
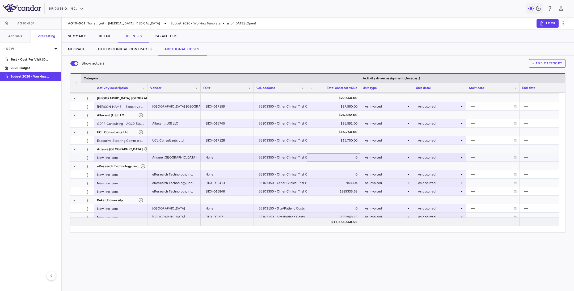
click at [324, 157] on div "0" at bounding box center [335, 157] width 46 height 9
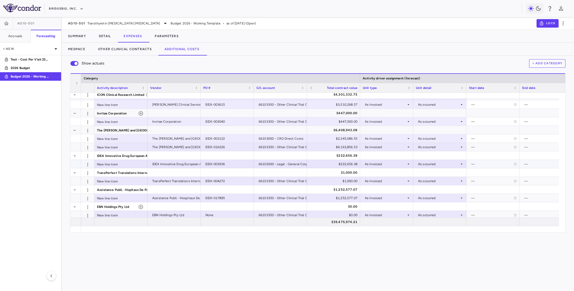
scroll to position [623, 0]
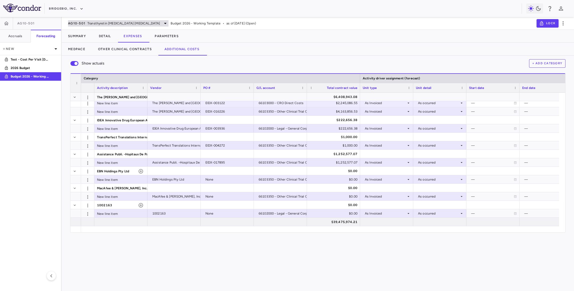
click at [104, 22] on span "Transthyretin [MEDICAL_DATA] [MEDICAL_DATA]" at bounding box center [123, 23] width 73 height 5
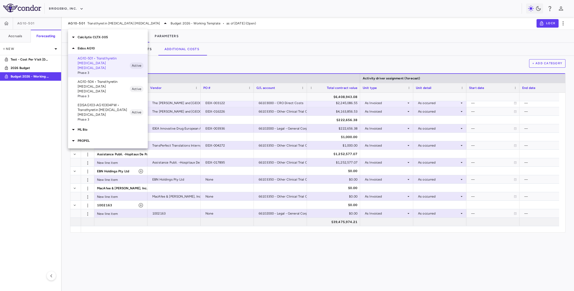
click at [93, 81] on p "AG10-504 • Transthyretin [MEDICAL_DATA] [MEDICAL_DATA]" at bounding box center [104, 86] width 52 height 14
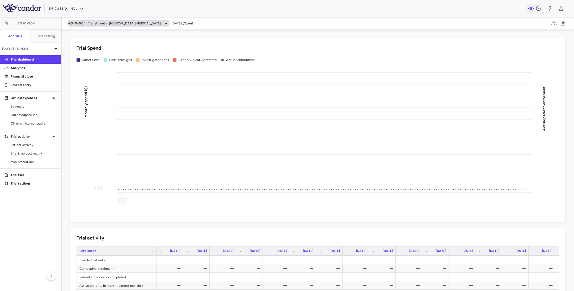
click at [96, 23] on span "Transthyretin [MEDICAL_DATA] [MEDICAL_DATA]" at bounding box center [124, 23] width 73 height 5
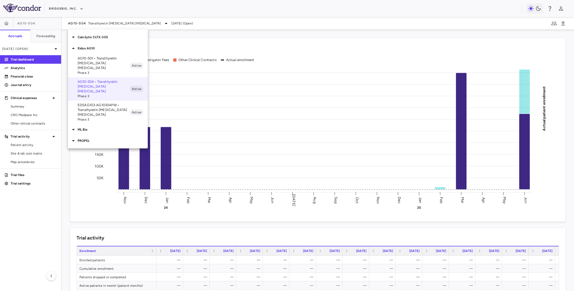
click at [212, 21] on div at bounding box center [287, 145] width 574 height 291
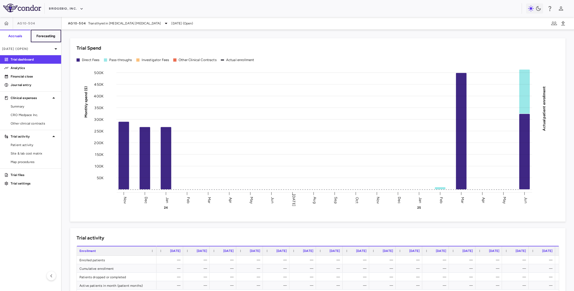
click at [42, 37] on h6 "Forecasting" at bounding box center [45, 36] width 19 height 5
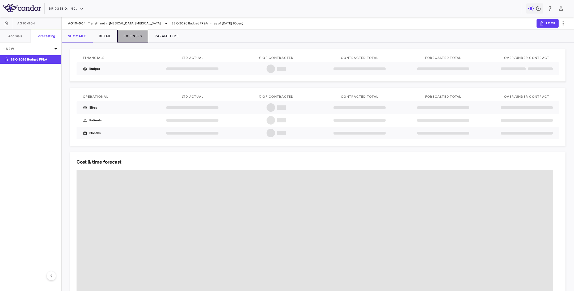
click at [133, 38] on button "Expenses" at bounding box center [132, 36] width 31 height 13
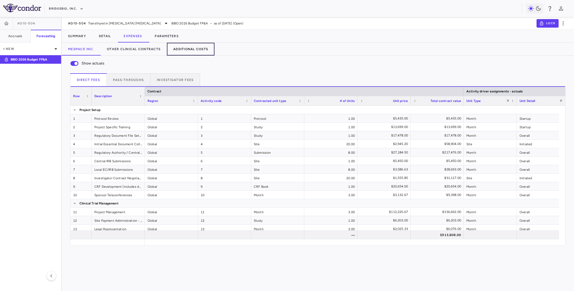
click at [186, 52] on button "Additional Costs" at bounding box center [191, 49] width 48 height 13
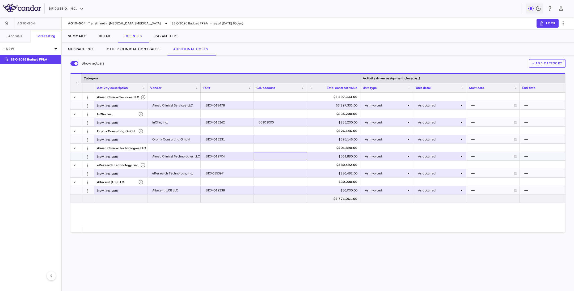
drag, startPoint x: 282, startPoint y: 158, endPoint x: 277, endPoint y: 155, distance: 6.2
click at [373, 207] on div "Almac Clinical Services LLC $3,397,333.00 New line item Almac Clinical Services…" at bounding box center [323, 160] width 484 height 134
click at [75, 23] on span "AG10-504" at bounding box center [77, 23] width 18 height 4
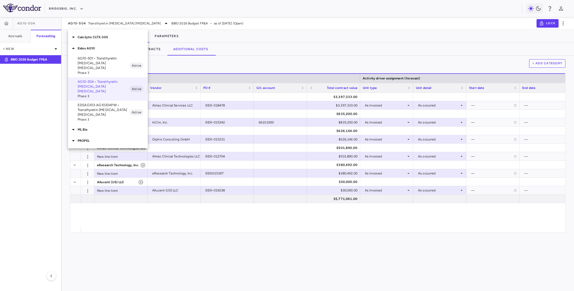
click at [90, 107] on p "EDSAG103-AG10304PW • Transthyretin [MEDICAL_DATA] [MEDICAL_DATA]" at bounding box center [104, 110] width 52 height 14
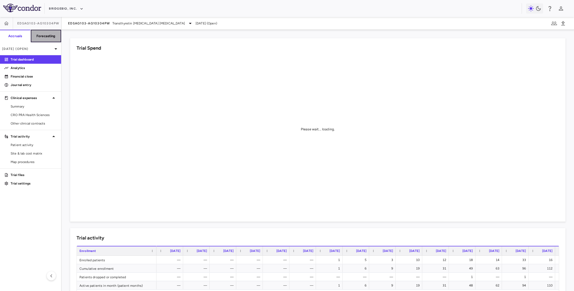
click at [45, 36] on h6 "Forecasting" at bounding box center [45, 36] width 19 height 5
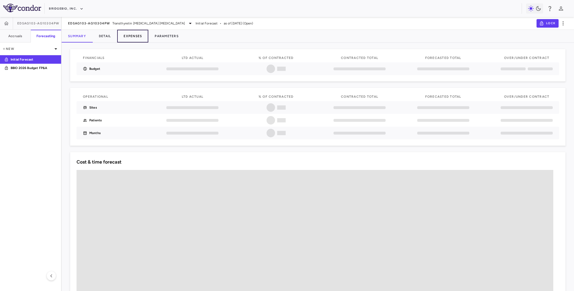
click at [131, 35] on button "Expenses" at bounding box center [132, 36] width 31 height 13
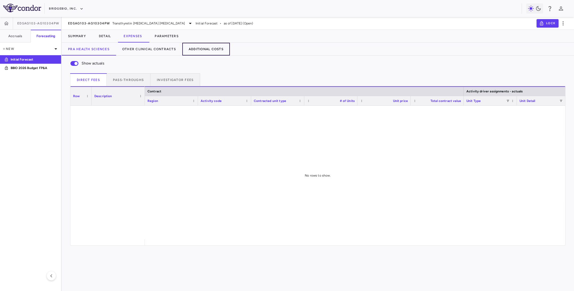
click at [208, 47] on button "Additional Costs" at bounding box center [206, 49] width 48 height 13
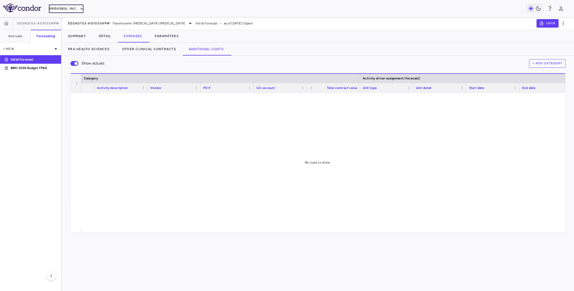
click at [53, 9] on button "BridgeBio, Inc." at bounding box center [66, 9] width 35 height 9
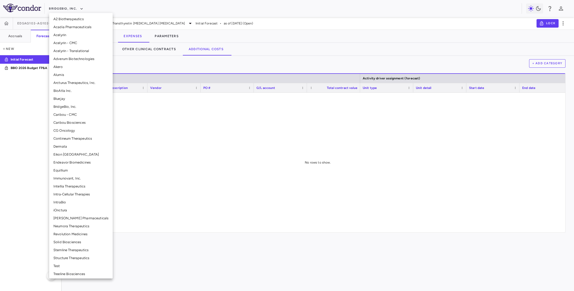
click at [54, 8] on div at bounding box center [287, 145] width 574 height 291
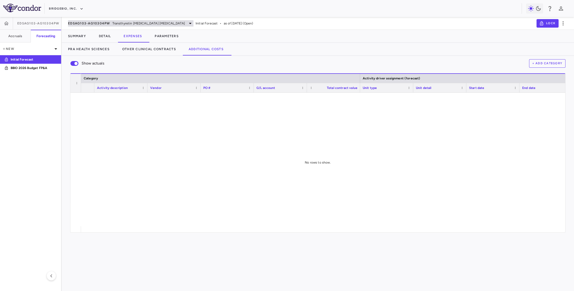
click at [90, 23] on span "EDSAG103-AG10304PW" at bounding box center [89, 23] width 42 height 4
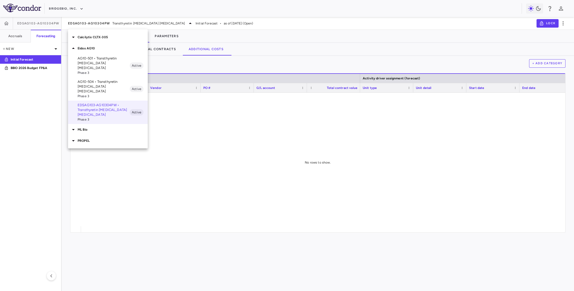
drag, startPoint x: 77, startPoint y: 78, endPoint x: 292, endPoint y: 153, distance: 227.2
click at [292, 153] on div "Calcilytix CLTX-305 Eidos AG10 AG10-501 • Transthyretin [MEDICAL_DATA] [MEDICAL…" at bounding box center [287, 145] width 574 height 291
click at [88, 80] on p "AG10-504 • Transthyretin [MEDICAL_DATA] [MEDICAL_DATA]" at bounding box center [104, 86] width 52 height 14
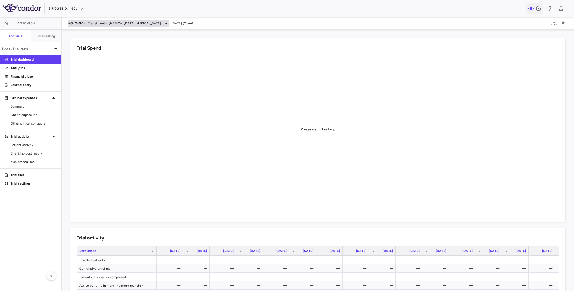
click at [93, 23] on span "Transthyretin [MEDICAL_DATA] [MEDICAL_DATA]" at bounding box center [124, 23] width 73 height 5
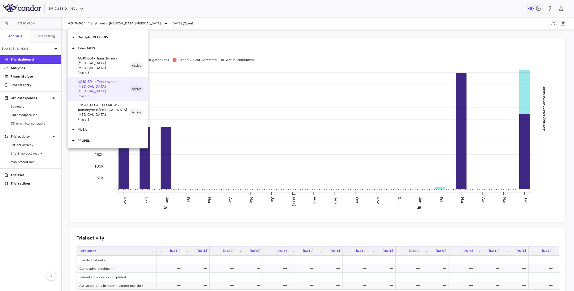
drag, startPoint x: 52, startPoint y: 40, endPoint x: 49, endPoint y: 40, distance: 3.2
click at [51, 40] on div at bounding box center [287, 145] width 574 height 291
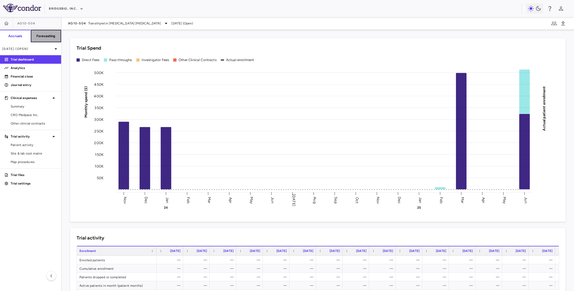
click at [37, 38] on h6 "Forecasting" at bounding box center [45, 36] width 19 height 5
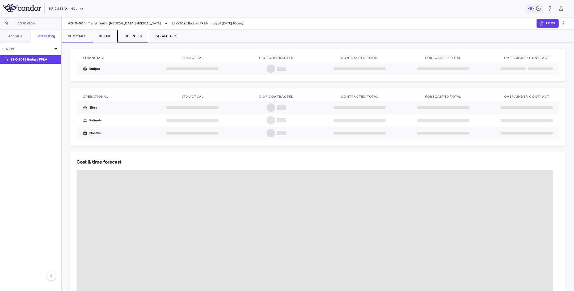
click at [137, 34] on button "Expenses" at bounding box center [132, 36] width 31 height 13
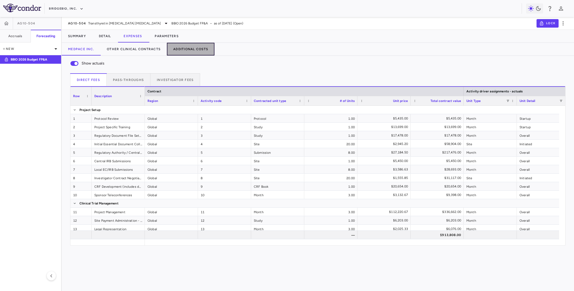
click at [189, 53] on button "Additional Costs" at bounding box center [191, 49] width 48 height 13
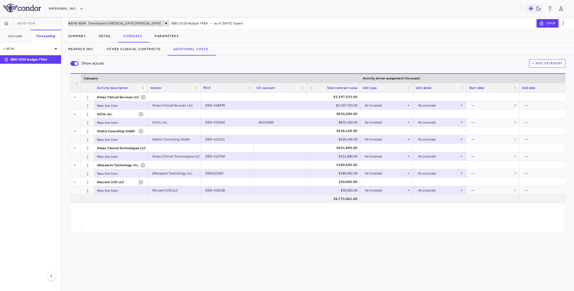
click at [141, 21] on span "Transthyretin [MEDICAL_DATA] [MEDICAL_DATA]" at bounding box center [124, 23] width 73 height 5
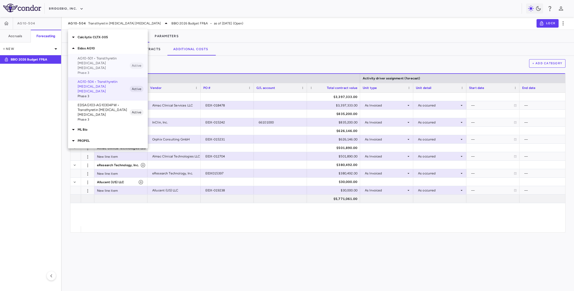
click at [104, 70] on span "Phase 3" at bounding box center [104, 72] width 52 height 5
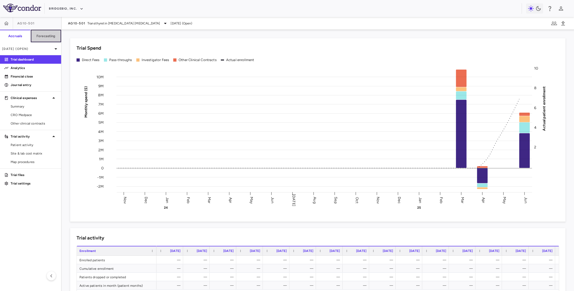
click at [50, 34] on h6 "Forecasting" at bounding box center [45, 36] width 19 height 5
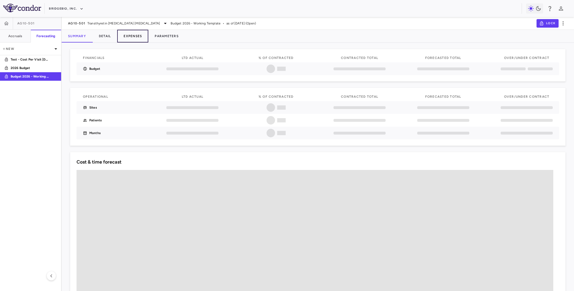
click at [128, 32] on button "Expenses" at bounding box center [132, 36] width 31 height 13
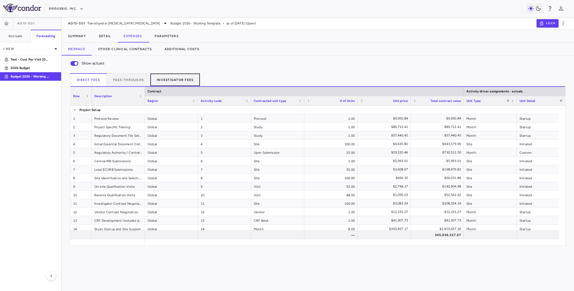
click at [165, 78] on button "Investigator Fees" at bounding box center [175, 79] width 50 height 13
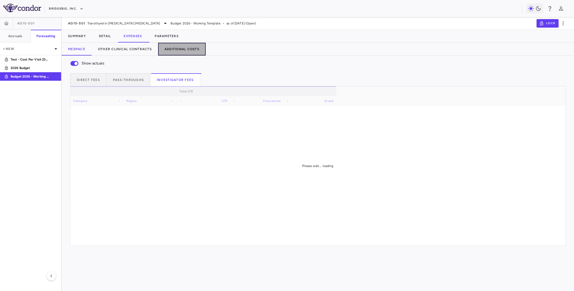
click at [174, 46] on button "Additional Costs" at bounding box center [182, 49] width 48 height 13
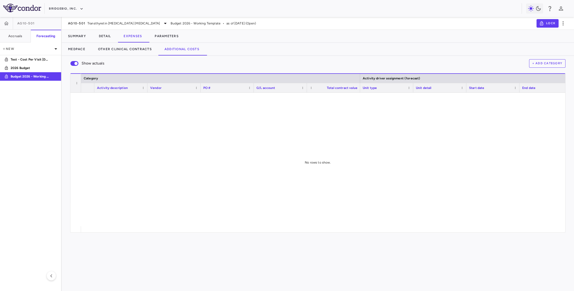
click at [267, 164] on div at bounding box center [323, 160] width 484 height 134
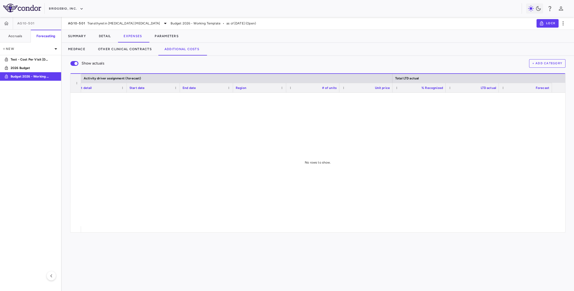
scroll to position [0, 380]
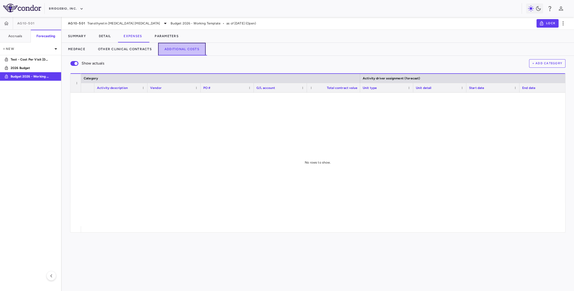
click at [167, 49] on button "Additional Costs" at bounding box center [182, 49] width 48 height 13
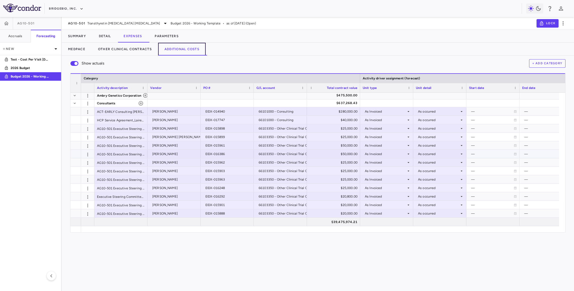
scroll to position [159, 0]
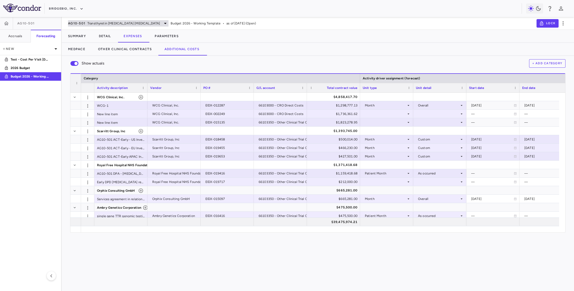
click at [130, 22] on span "Transthyretin [MEDICAL_DATA] [MEDICAL_DATA]" at bounding box center [123, 23] width 73 height 5
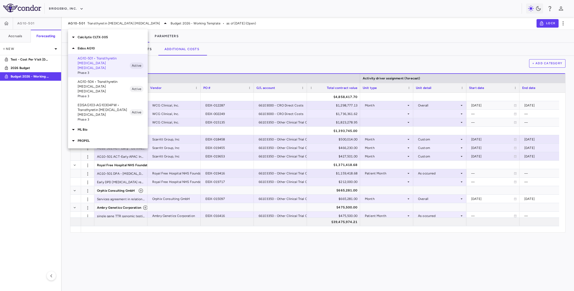
click at [105, 38] on p "Calcilytix CLTX-305" at bounding box center [113, 37] width 70 height 5
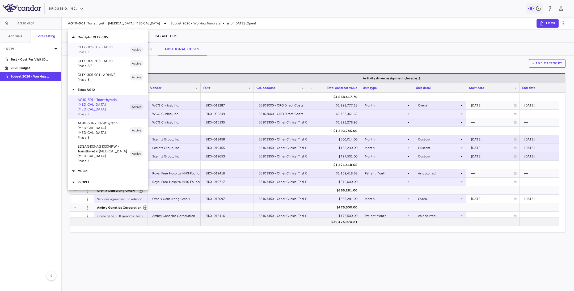
click at [98, 48] on p "CLTX-305-302 • ADH1" at bounding box center [104, 47] width 52 height 5
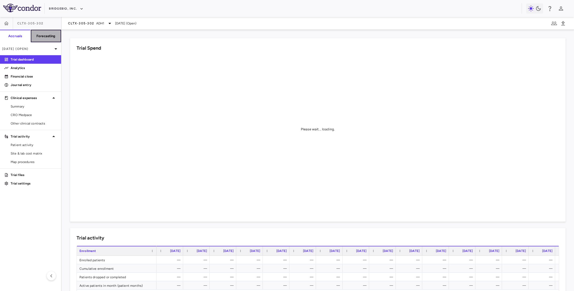
click at [43, 39] on button "Forecasting" at bounding box center [46, 36] width 31 height 13
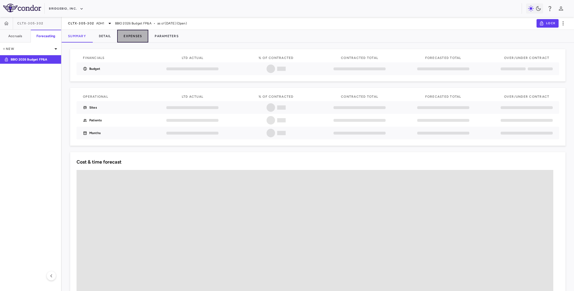
click at [137, 37] on button "Expenses" at bounding box center [132, 36] width 31 height 13
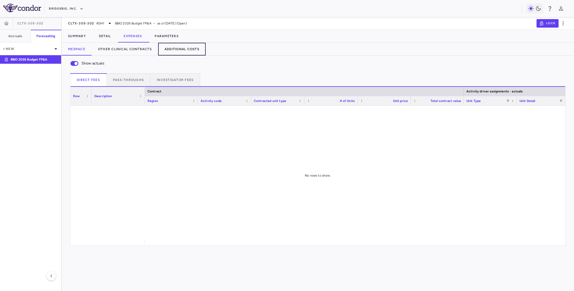
click at [176, 48] on button "Additional Costs" at bounding box center [182, 49] width 48 height 13
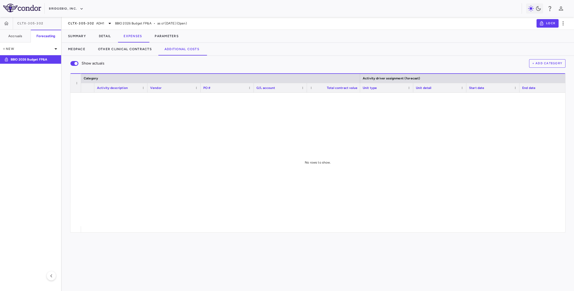
drag, startPoint x: 246, startPoint y: 222, endPoint x: 349, endPoint y: 225, distance: 104.0
click at [464, 222] on div at bounding box center [323, 160] width 484 height 134
click at [183, 47] on button "Additional Costs" at bounding box center [182, 49] width 48 height 13
click at [234, 142] on div at bounding box center [323, 160] width 484 height 134
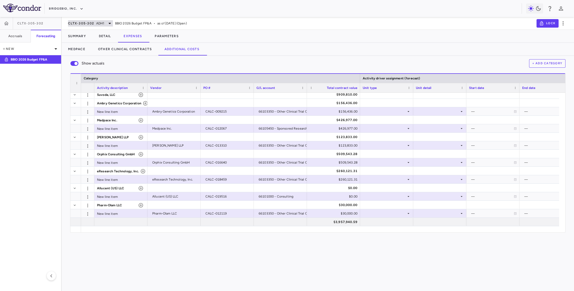
click at [104, 23] on div "CLTX-305-302 ADH1" at bounding box center [90, 23] width 45 height 6
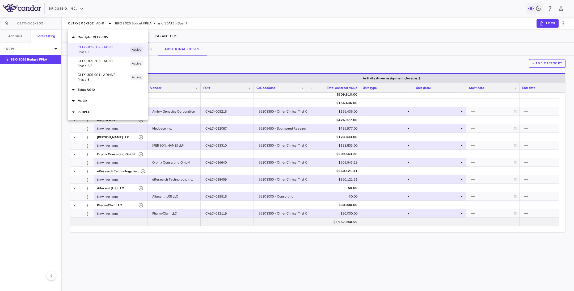
click at [91, 64] on span "Phase 2/3" at bounding box center [104, 66] width 52 height 5
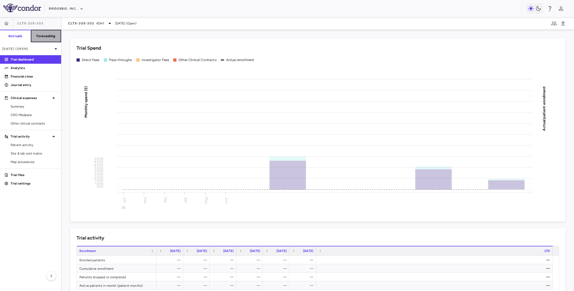
click at [45, 37] on h6 "Forecasting" at bounding box center [45, 36] width 19 height 5
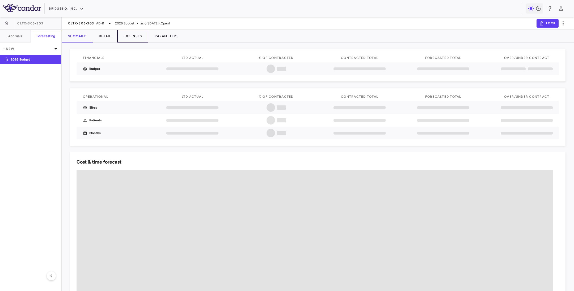
click at [133, 35] on button "Expenses" at bounding box center [132, 36] width 31 height 13
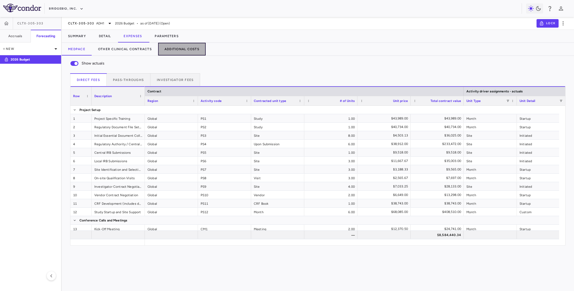
click at [176, 49] on button "Additional Costs" at bounding box center [182, 49] width 48 height 13
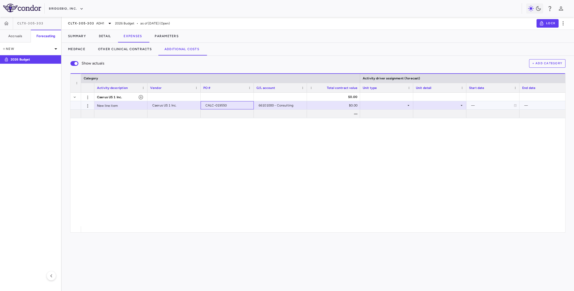
click at [231, 105] on div "CALC-019550" at bounding box center [228, 105] width 46 height 9
click at [229, 149] on div "**********" at bounding box center [323, 160] width 484 height 134
drag, startPoint x: 224, startPoint y: 106, endPoint x: 286, endPoint y: 108, distance: 62.2
click at [90, 22] on span "CLTX-305-303" at bounding box center [81, 23] width 26 height 4
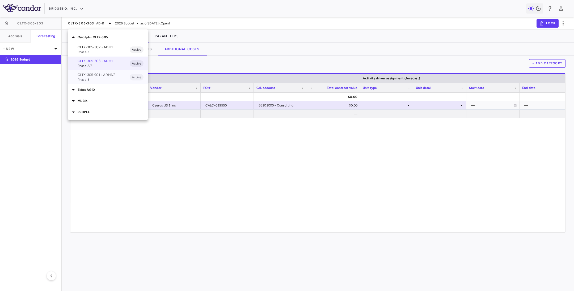
click at [96, 78] on span "Phase 3" at bounding box center [104, 79] width 52 height 5
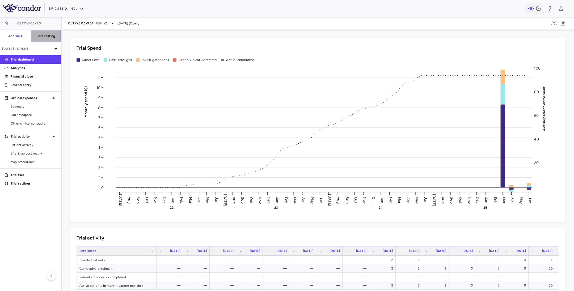
click at [47, 38] on h6 "Forecasting" at bounding box center [45, 36] width 19 height 5
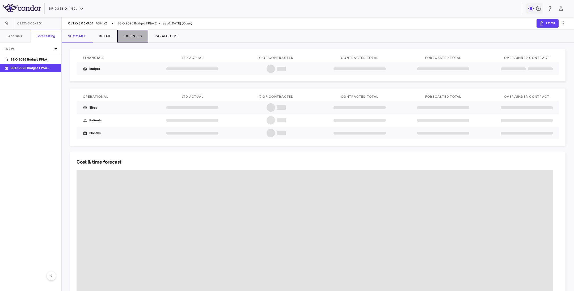
click at [137, 36] on button "Expenses" at bounding box center [132, 36] width 31 height 13
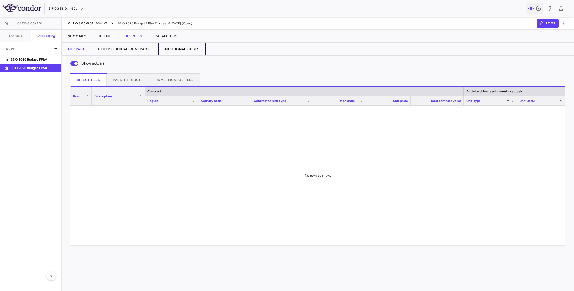
click at [172, 48] on button "Additional Costs" at bounding box center [182, 49] width 48 height 13
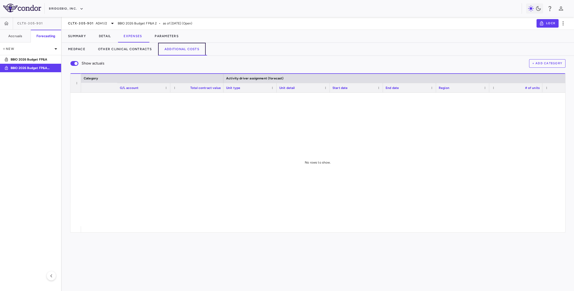
scroll to position [0, 266]
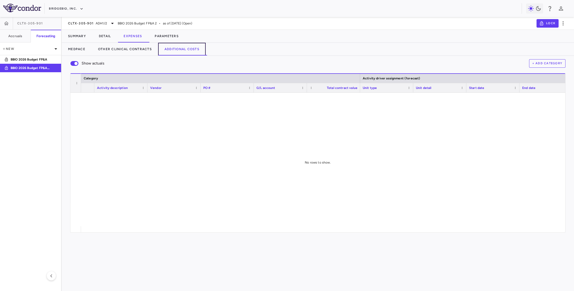
click at [170, 43] on button "Additional Costs" at bounding box center [182, 49] width 48 height 13
click at [172, 49] on button "Additional Costs" at bounding box center [182, 49] width 48 height 13
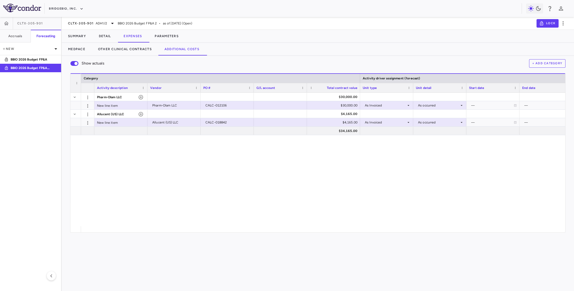
click at [237, 179] on div "Pharm-Olam LLC $30,000.00 New line item Pharm-Olam LLC CALC-012106 $30,000.00 A…" at bounding box center [323, 160] width 484 height 134
click at [90, 21] on span "CLTX-305-901" at bounding box center [81, 23] width 26 height 4
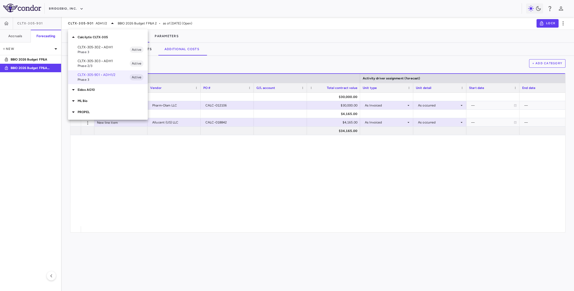
click at [83, 112] on p "PROPEL" at bounding box center [113, 112] width 70 height 5
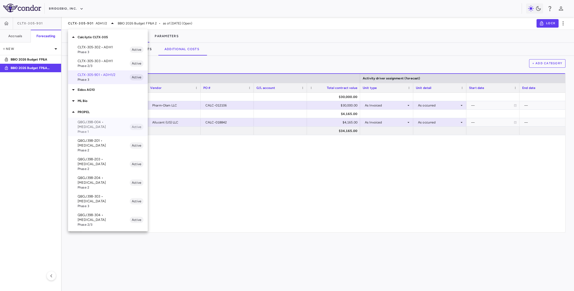
click at [95, 126] on p "QBGJ398-004 • [MEDICAL_DATA]" at bounding box center [104, 125] width 52 height 10
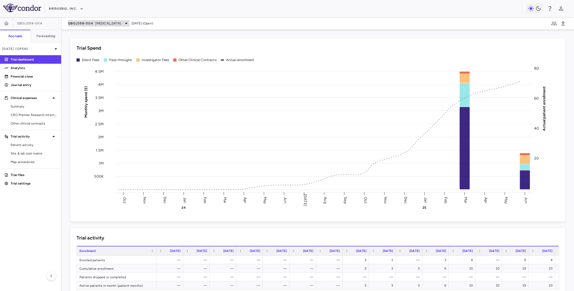
click at [112, 21] on span "[MEDICAL_DATA]" at bounding box center [108, 23] width 26 height 5
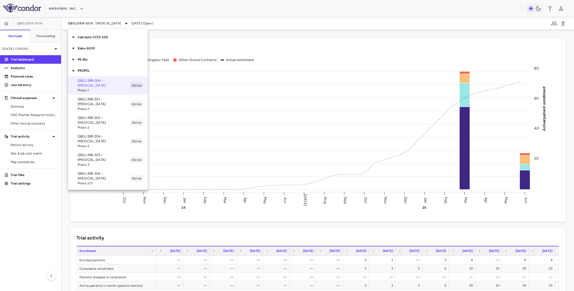
click at [108, 100] on p "QBGJ398-201 • [MEDICAL_DATA]" at bounding box center [104, 102] width 52 height 10
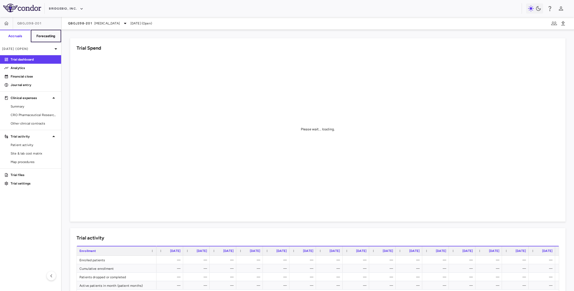
click at [43, 37] on h6 "Forecasting" at bounding box center [45, 36] width 19 height 5
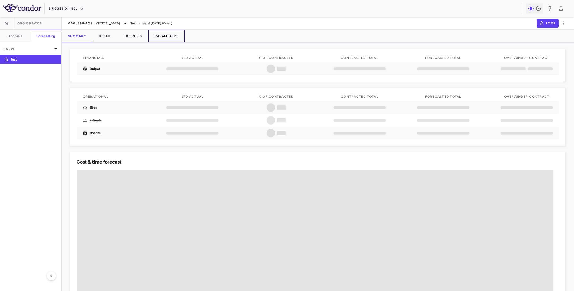
click at [159, 35] on button "Parameters" at bounding box center [166, 36] width 37 height 13
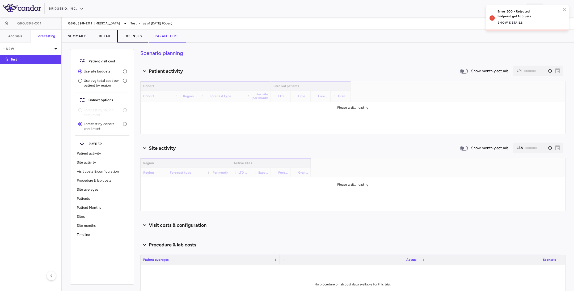
click at [131, 32] on button "Expenses" at bounding box center [132, 36] width 31 height 13
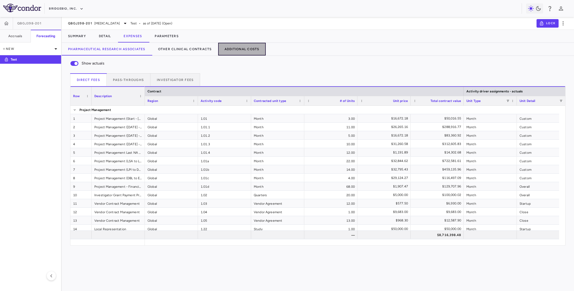
click at [250, 49] on button "Additional Costs" at bounding box center [242, 49] width 48 height 13
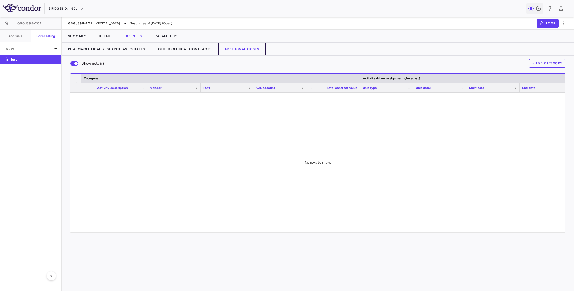
click at [240, 49] on button "Additional Costs" at bounding box center [242, 49] width 48 height 13
click at [241, 51] on button "Additional Costs" at bounding box center [242, 49] width 48 height 13
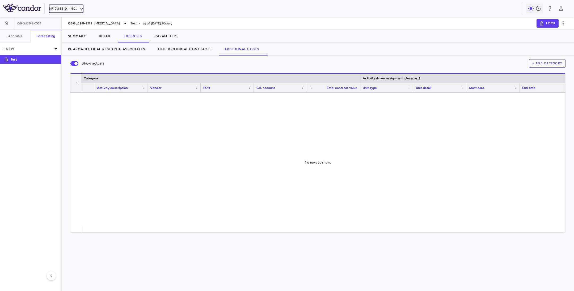
click at [57, 6] on button "BridgeBio, Inc." at bounding box center [66, 9] width 35 height 9
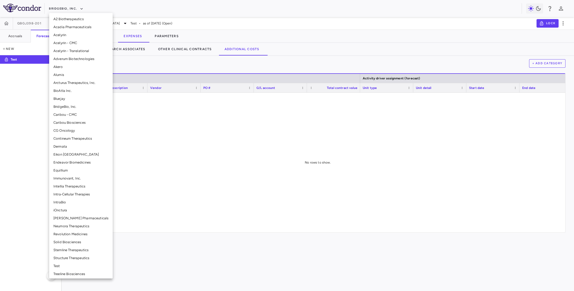
click at [57, 6] on div at bounding box center [287, 145] width 574 height 291
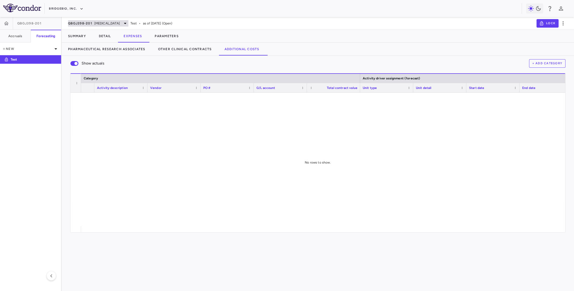
click at [86, 25] on span "QBGJ398-201" at bounding box center [80, 23] width 24 height 4
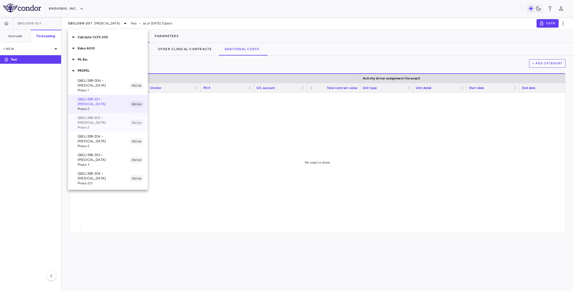
click at [101, 125] on span "Phase 2" at bounding box center [104, 127] width 52 height 5
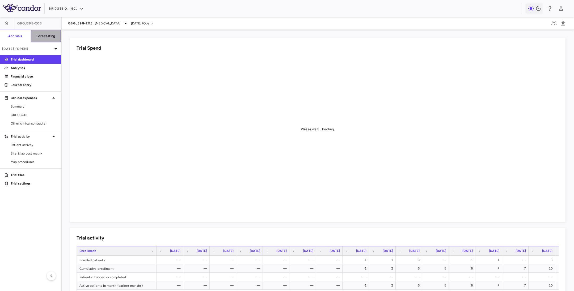
click at [38, 36] on h6 "Forecasting" at bounding box center [45, 36] width 19 height 5
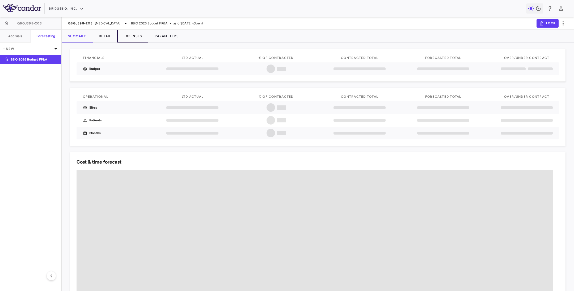
click at [136, 37] on button "Expenses" at bounding box center [132, 36] width 31 height 13
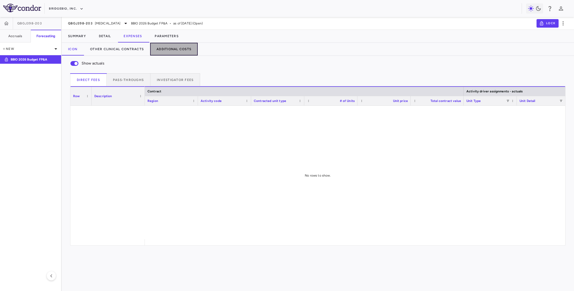
click at [172, 45] on button "Additional Costs" at bounding box center [174, 49] width 48 height 13
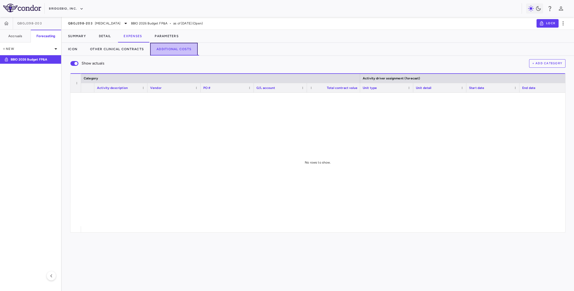
click at [165, 50] on button "Additional Costs" at bounding box center [174, 49] width 48 height 13
click at [166, 50] on button "Additional Costs" at bounding box center [174, 49] width 48 height 13
click at [167, 50] on button "Additional Costs" at bounding box center [174, 49] width 48 height 13
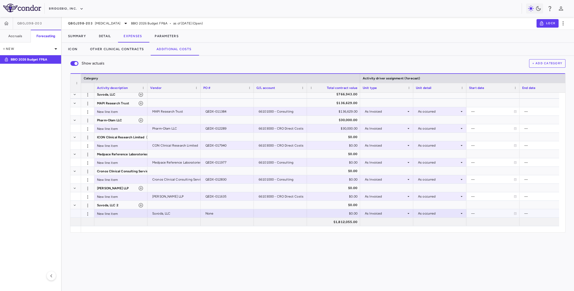
scroll to position [11, 0]
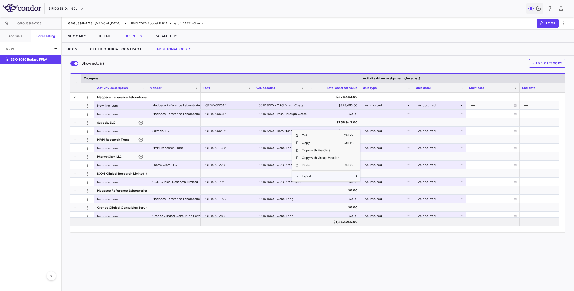
click at [305, 176] on span "Export" at bounding box center [321, 175] width 45 height 7
click at [372, 179] on span "CSV Export" at bounding box center [377, 177] width 25 height 7
click at [224, 246] on div "Show actuals + Add Category Drag here to set row groups Drag here to set column…" at bounding box center [318, 173] width 512 height 235
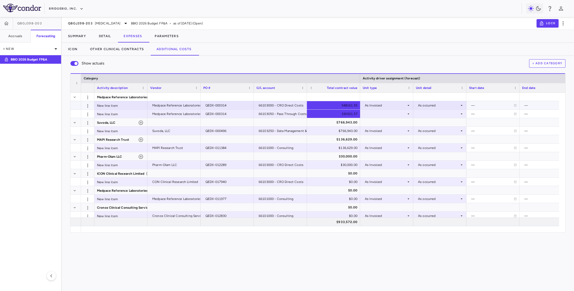
click at [324, 106] on div "548161.55" at bounding box center [335, 105] width 46 height 9
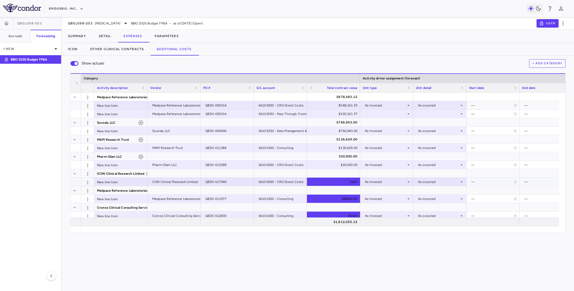
click at [335, 182] on div "5667" at bounding box center [335, 182] width 46 height 9
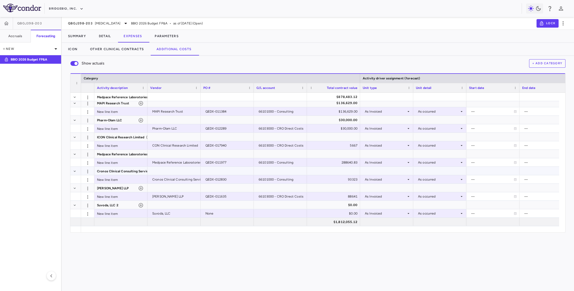
scroll to position [37, 0]
click at [363, 251] on div "Show actuals + Add Category Drag here to set row groups Drag here to set column…" at bounding box center [318, 173] width 512 height 235
click at [87, 25] on span "QBGJ398-203" at bounding box center [80, 23] width 25 height 4
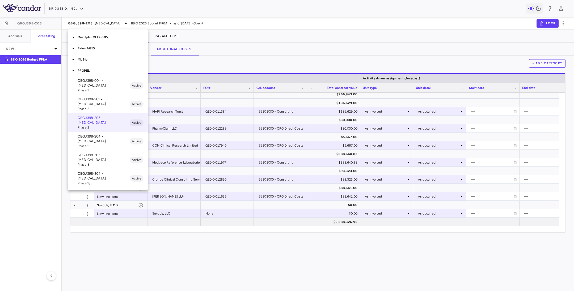
click at [93, 59] on p "ML Bio" at bounding box center [113, 59] width 70 height 5
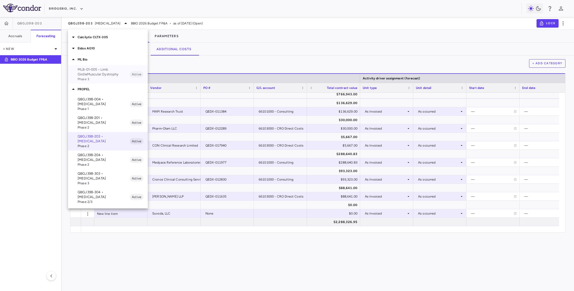
click at [94, 73] on p "MLB-01-005 • Limb GirdleMuscular Dystrophy" at bounding box center [104, 72] width 52 height 10
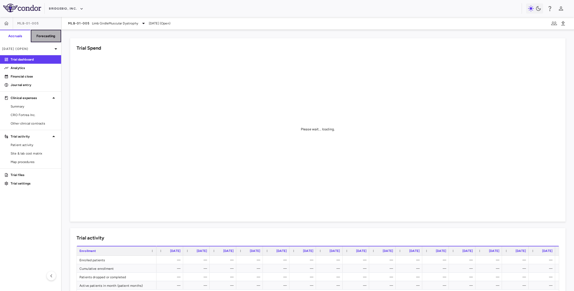
click at [41, 37] on h6 "Forecasting" at bounding box center [45, 36] width 19 height 5
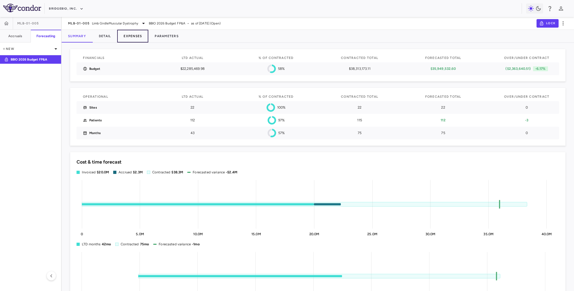
click at [140, 35] on button "Expenses" at bounding box center [132, 36] width 31 height 13
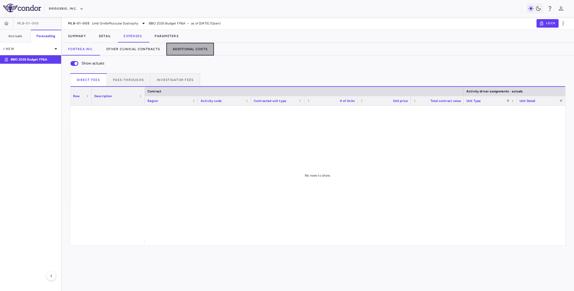
drag, startPoint x: 188, startPoint y: 49, endPoint x: 190, endPoint y: 52, distance: 3.6
click at [188, 49] on button "Additional Costs" at bounding box center [190, 49] width 48 height 13
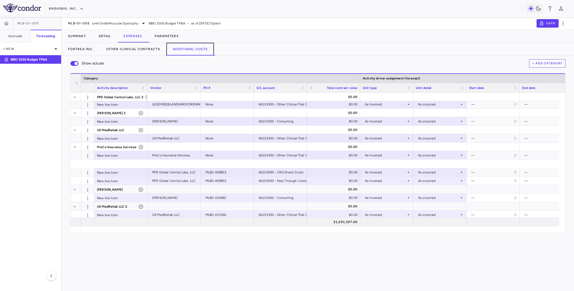
scroll to position [368, 0]
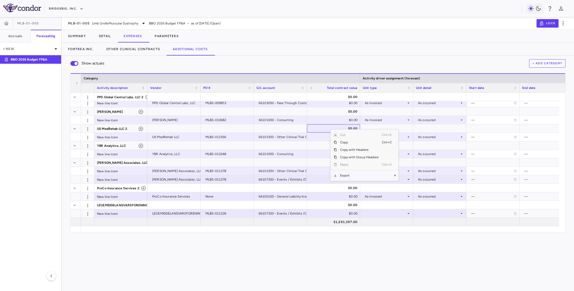
click at [347, 173] on span "Export" at bounding box center [359, 175] width 45 height 7
click at [413, 179] on span "CSV Export" at bounding box center [416, 177] width 25 height 7
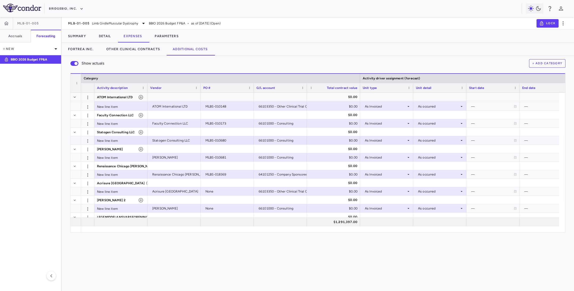
scroll to position [0, 0]
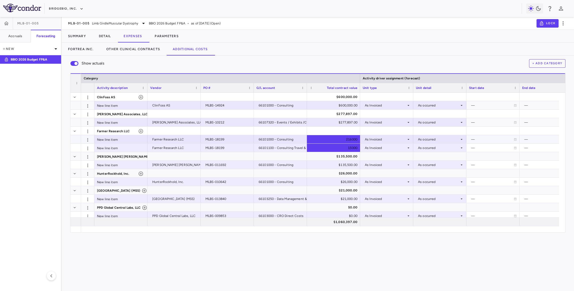
click at [333, 140] on div "216000" at bounding box center [335, 139] width 46 height 9
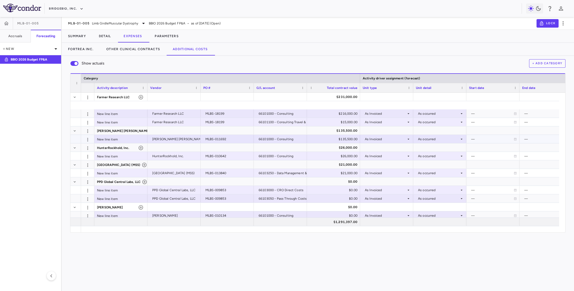
scroll to position [40, 0]
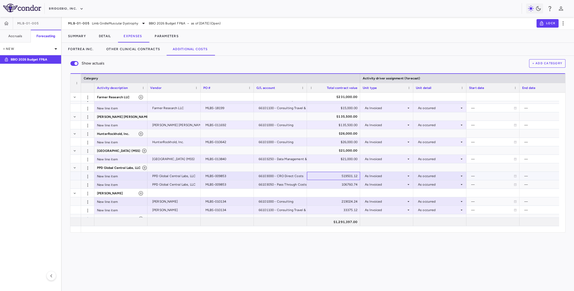
click at [340, 175] on div "519501.12" at bounding box center [335, 176] width 46 height 9
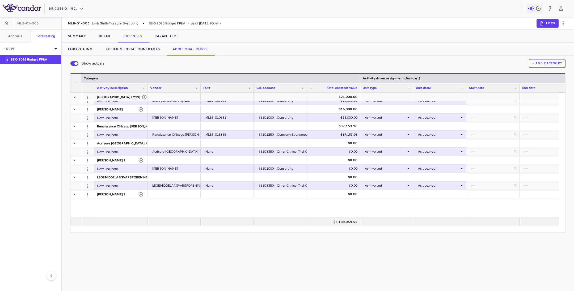
scroll to position [49, 0]
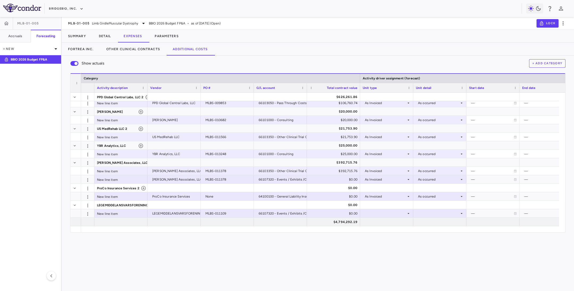
click at [132, 259] on div "Show actuals + Add Category Drag here to set row groups Drag here to set column…" at bounding box center [318, 173] width 512 height 235
